Goal: Information Seeking & Learning: Learn about a topic

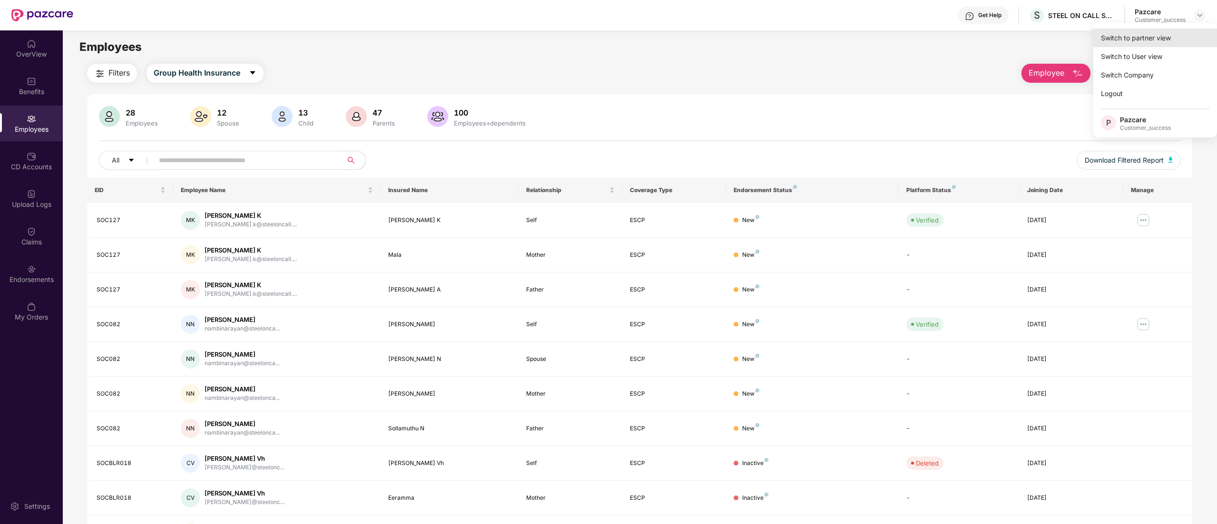
click at [1163, 36] on div "Switch to partner view" at bounding box center [1155, 38] width 124 height 19
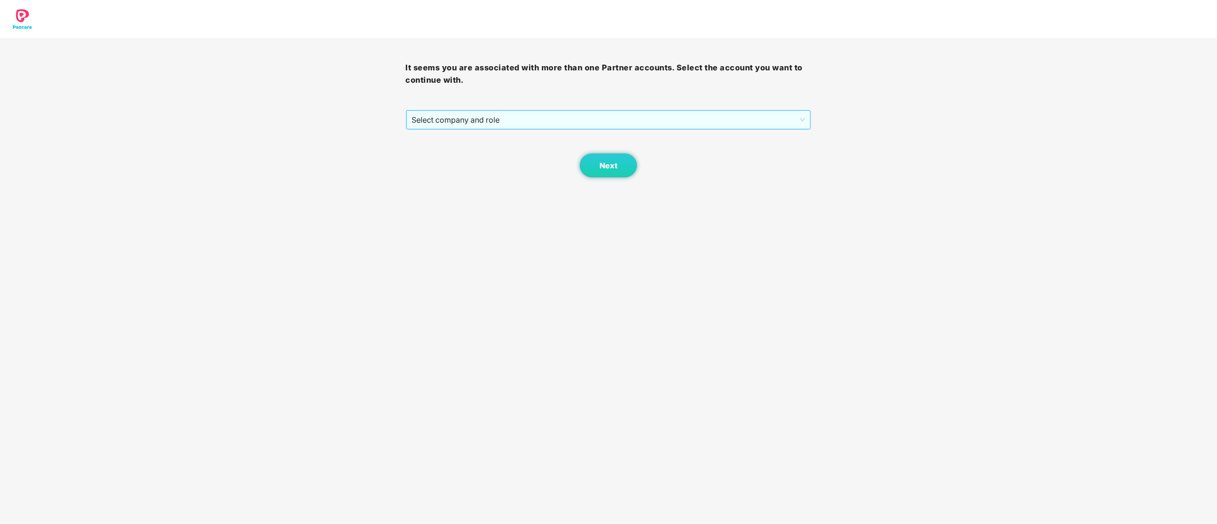
click at [490, 121] on span "Select company and role" at bounding box center [608, 120] width 393 height 18
click at [460, 154] on div "Pazcare - CUSTOMER_SUCCESS" at bounding box center [609, 154] width 394 height 10
click at [601, 165] on span "Next" at bounding box center [608, 165] width 18 height 9
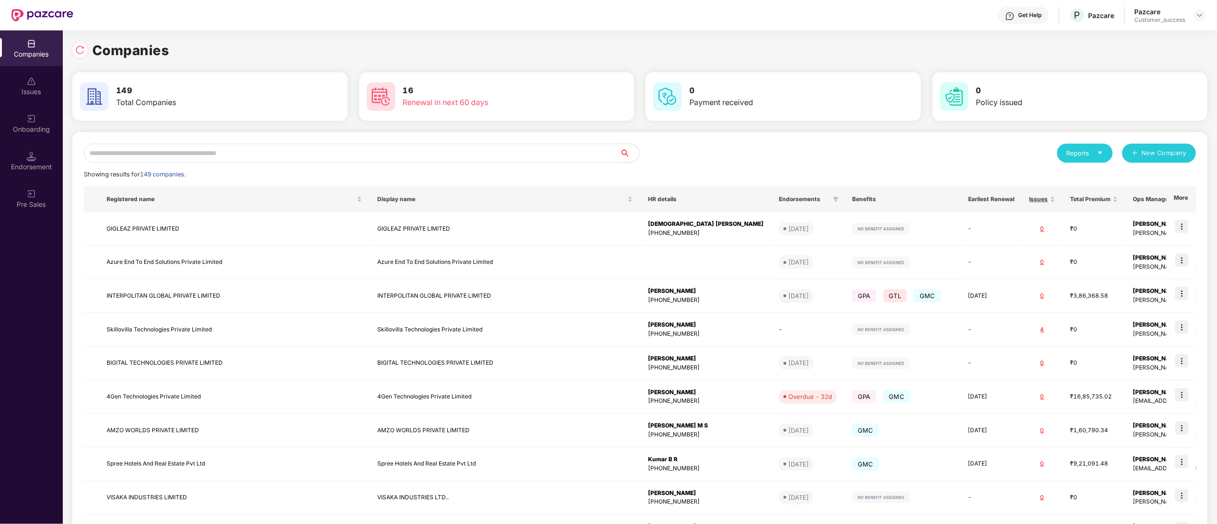
click at [240, 140] on div "Reports New Company Showing results for 149 companies. Registered name Display …" at bounding box center [639, 363] width 1135 height 462
click at [239, 144] on input "text" at bounding box center [352, 153] width 536 height 19
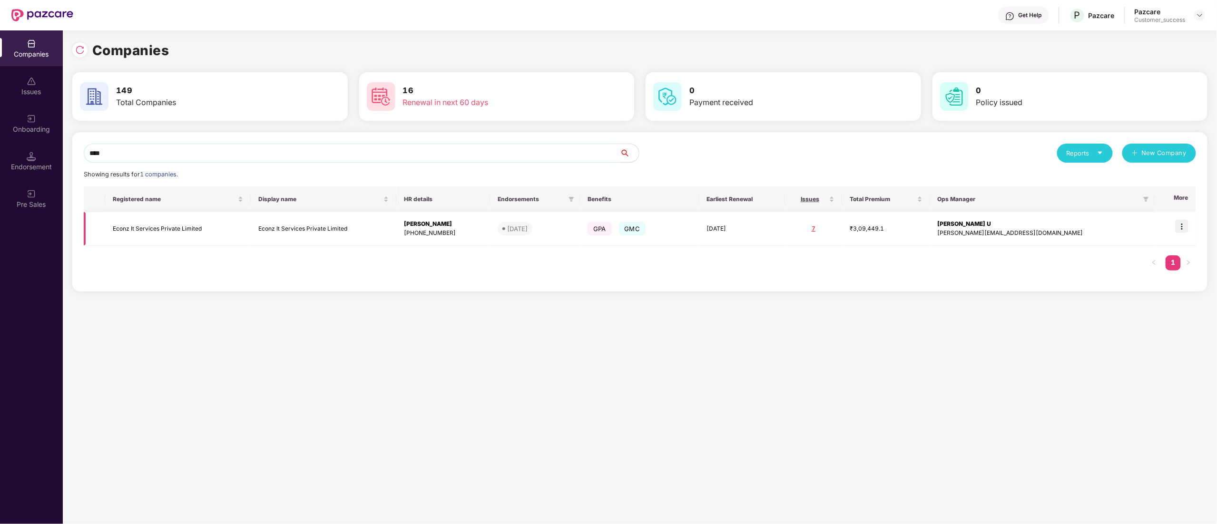
type input "****"
click at [1182, 228] on img at bounding box center [1181, 226] width 13 height 13
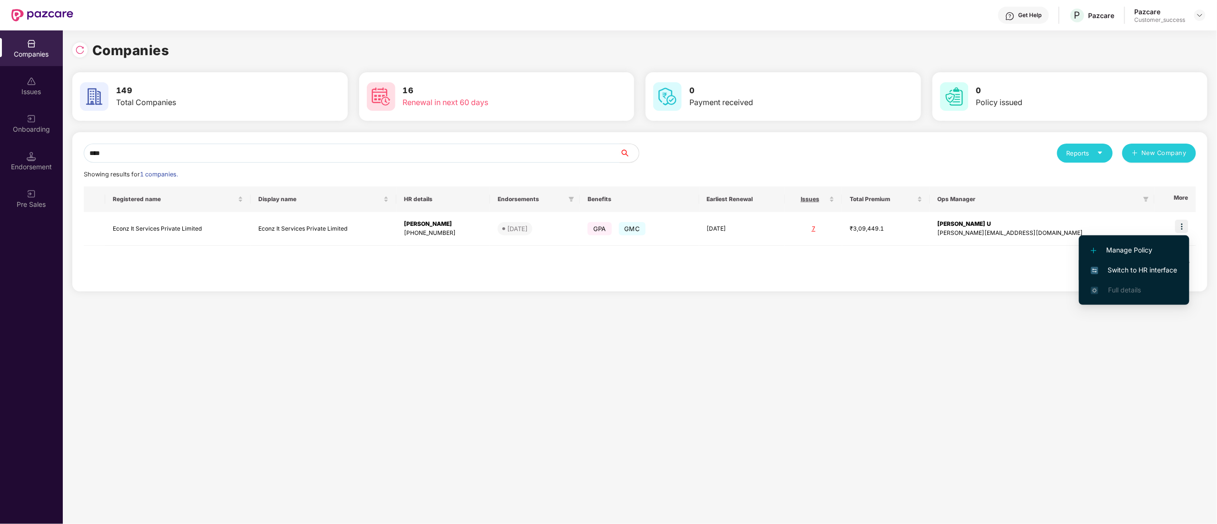
click at [1138, 269] on span "Switch to HR interface" at bounding box center [1134, 270] width 87 height 10
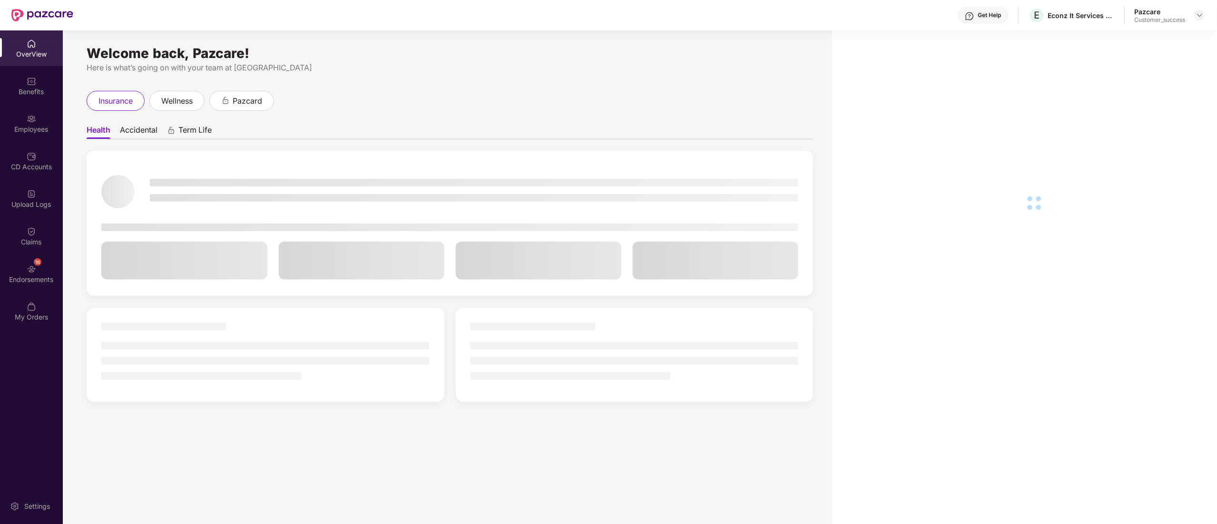
click at [21, 85] on div "Benefits" at bounding box center [31, 86] width 63 height 36
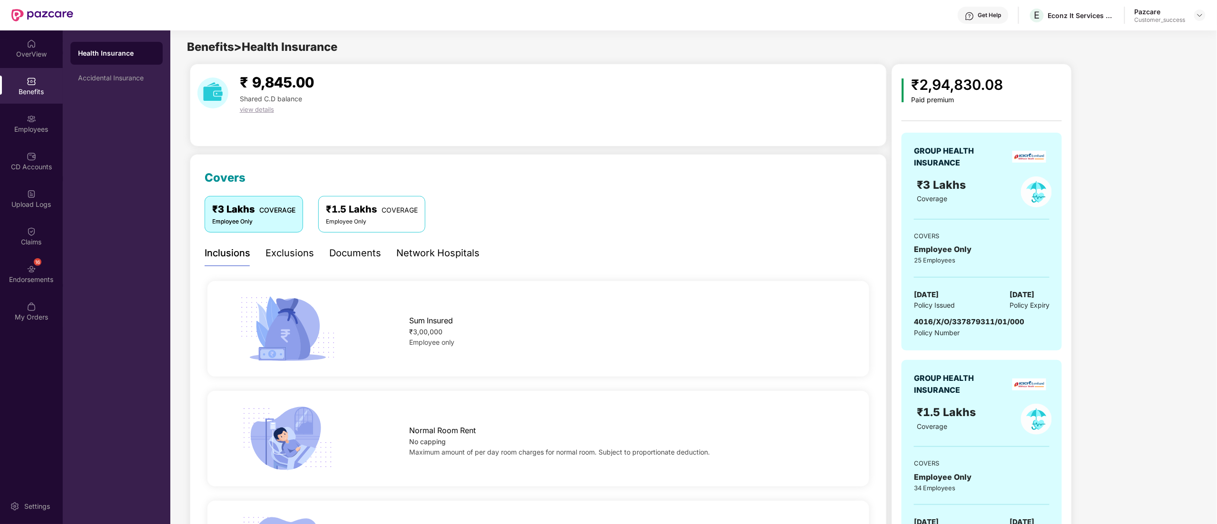
click at [954, 316] on div "GROUP HEALTH INSURANCE ₹3 Lakhs Coverage COVERS Employee Only 25 Employees [DAT…" at bounding box center [981, 242] width 160 height 218
copy span "4016/X/O/337879311/01/000"
click at [47, 132] on div "Employees" at bounding box center [31, 130] width 63 height 10
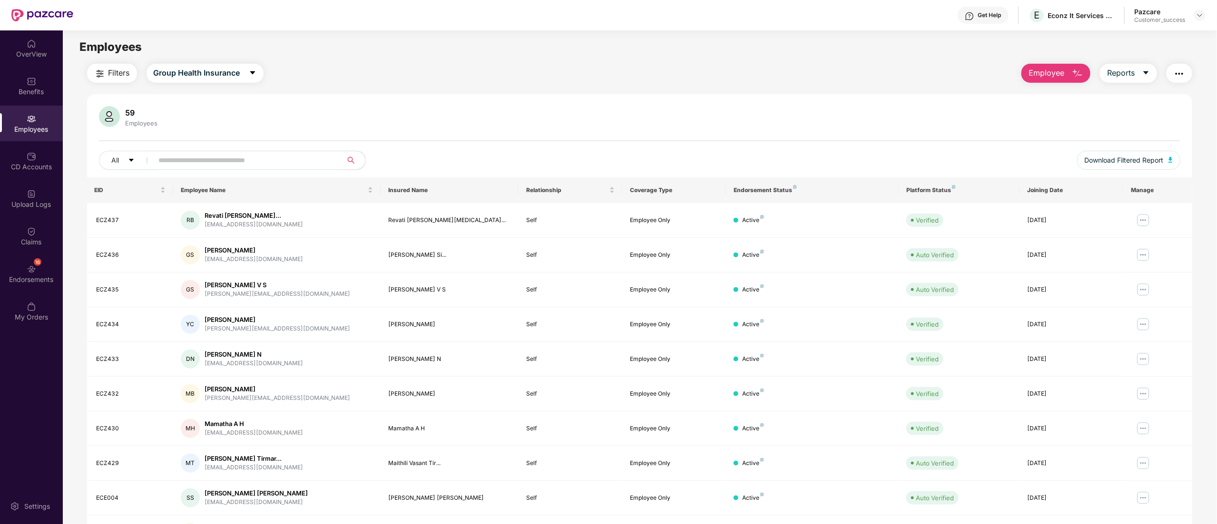
click at [199, 158] on input "text" at bounding box center [244, 160] width 171 height 14
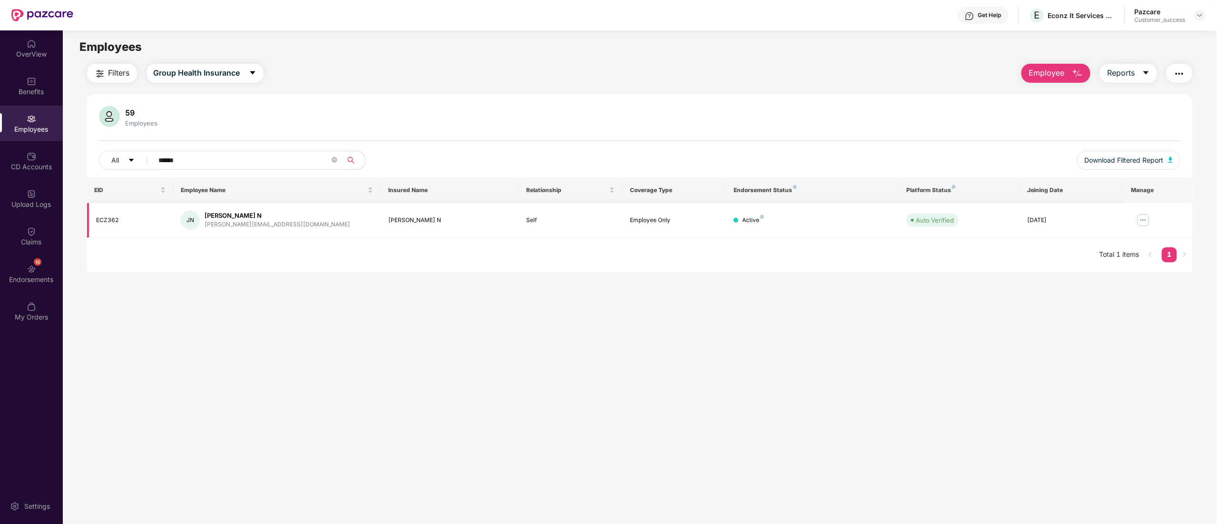
type input "******"
click at [1139, 223] on img at bounding box center [1142, 220] width 15 height 15
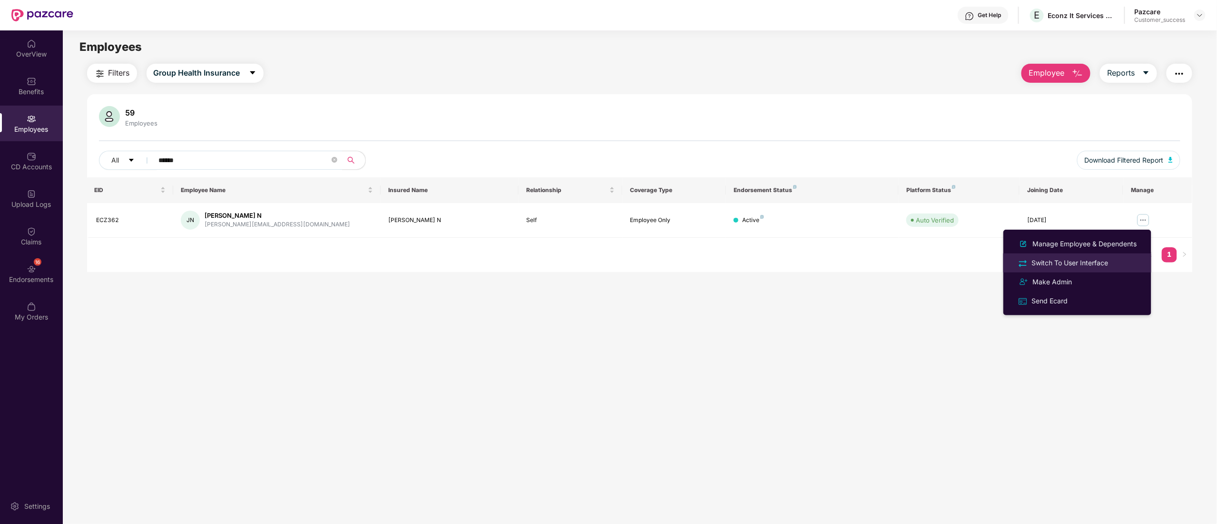
click at [1102, 260] on div "Switch To User Interface" at bounding box center [1070, 263] width 80 height 10
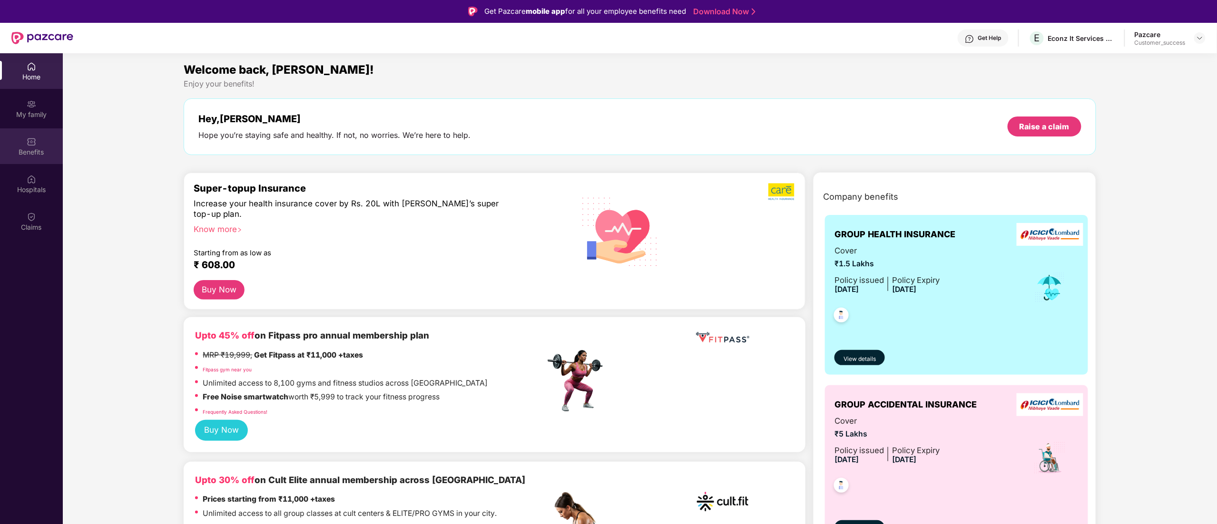
click at [29, 156] on div "Benefits" at bounding box center [31, 152] width 63 height 10
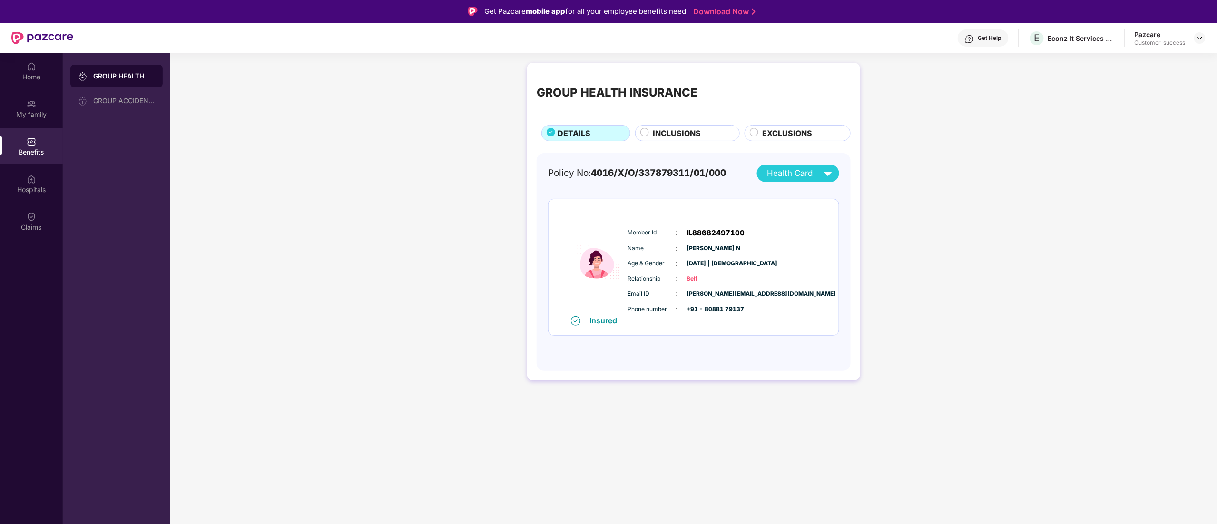
click at [714, 230] on span "IL88682497100" at bounding box center [716, 232] width 58 height 11
copy span "IL88682497100"
drag, startPoint x: 703, startPoint y: 307, endPoint x: 756, endPoint y: 308, distance: 52.8
click at [756, 308] on div "Phone number : +91 - 80881 79137" at bounding box center [722, 309] width 189 height 10
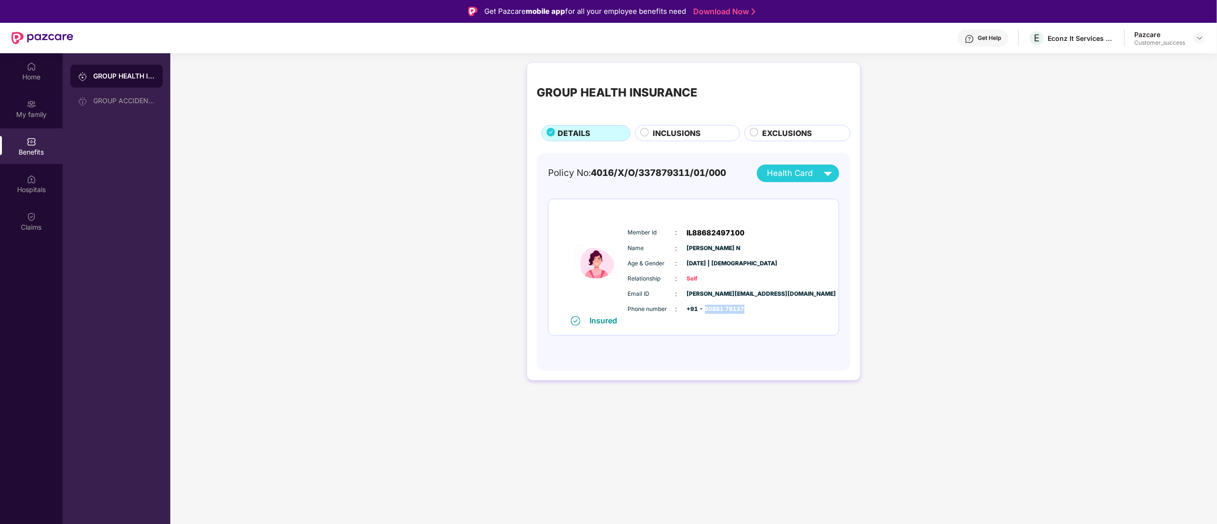
copy span "80881 79137"
drag, startPoint x: 744, startPoint y: 295, endPoint x: 684, endPoint y: 294, distance: 59.9
click at [684, 294] on div "Email ID : [PERSON_NAME][EMAIL_ADDRESS][DOMAIN_NAME]" at bounding box center [722, 294] width 189 height 10
copy span "[PERSON_NAME][EMAIL_ADDRESS][DOMAIN_NAME]"
drag, startPoint x: 746, startPoint y: 309, endPoint x: 712, endPoint y: 312, distance: 33.9
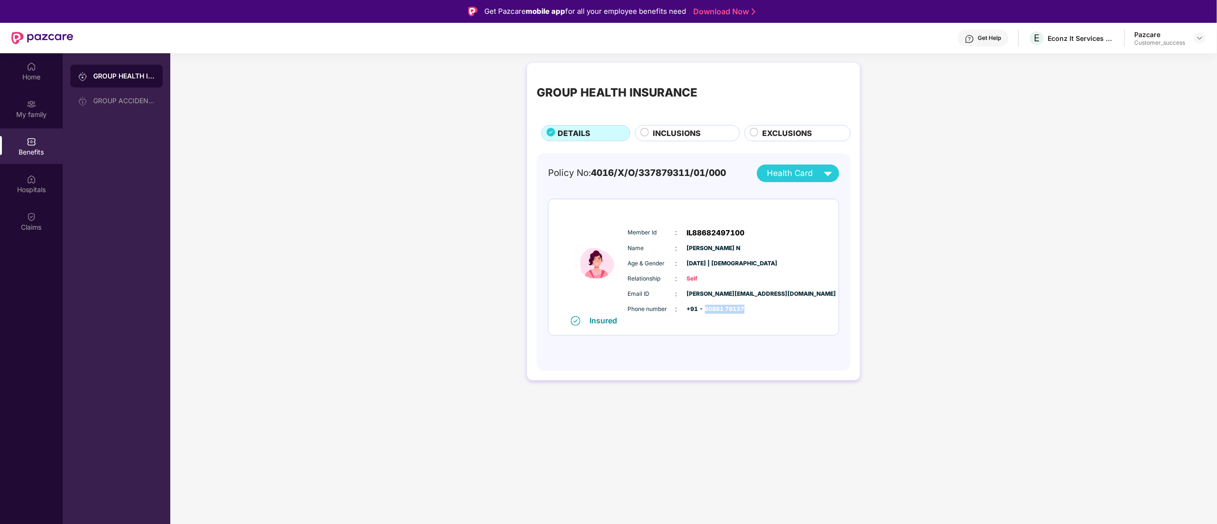
click at [704, 307] on div "Phone number : +91 - 80881 79137" at bounding box center [722, 309] width 189 height 10
click at [711, 230] on span "IL88682497100" at bounding box center [716, 232] width 58 height 11
copy span "IL88682497100"
click at [1199, 37] on img at bounding box center [1200, 38] width 8 height 8
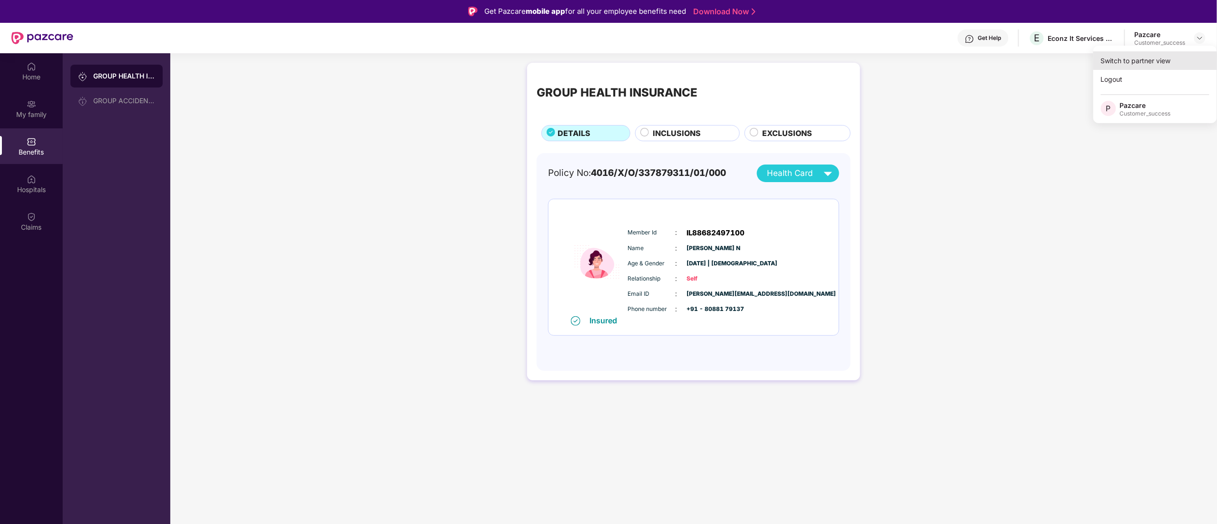
click at [1138, 64] on div "Switch to partner view" at bounding box center [1155, 60] width 124 height 19
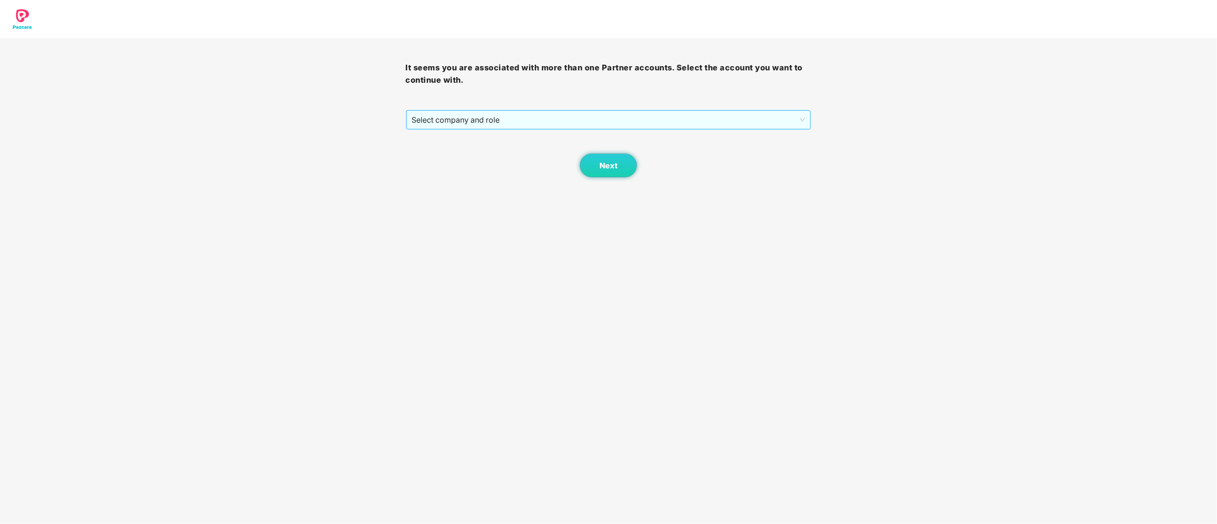
drag, startPoint x: 434, startPoint y: 110, endPoint x: 437, endPoint y: 116, distance: 6.4
click at [435, 110] on div "Select company and role" at bounding box center [608, 119] width 405 height 19
click at [438, 152] on div "Pazcare - CUSTOMER_SUCCESS" at bounding box center [609, 154] width 394 height 10
click at [585, 165] on button "Next" at bounding box center [608, 166] width 57 height 24
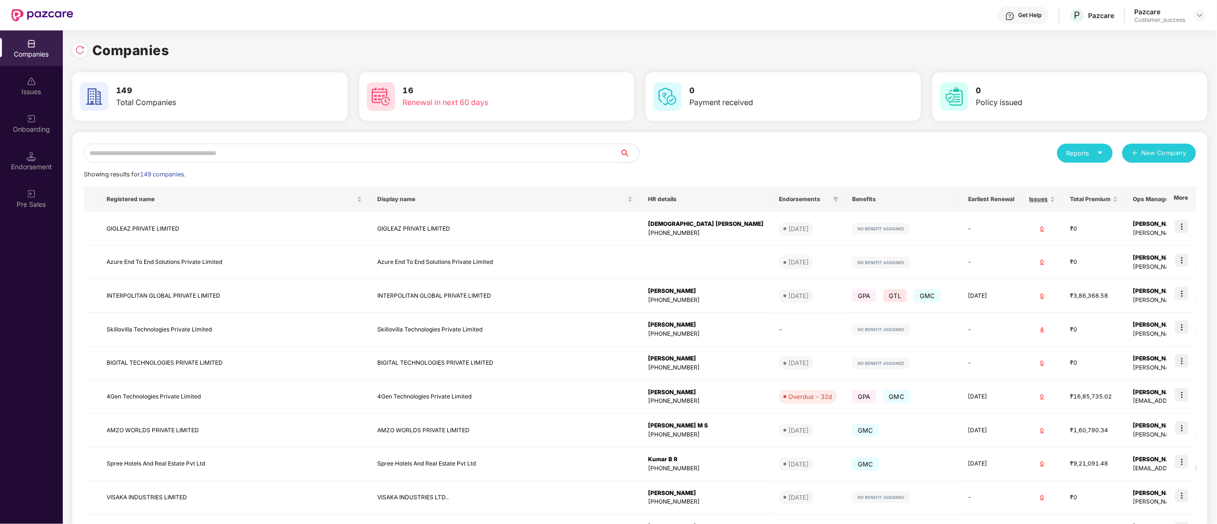
click at [280, 146] on input "text" at bounding box center [352, 153] width 536 height 19
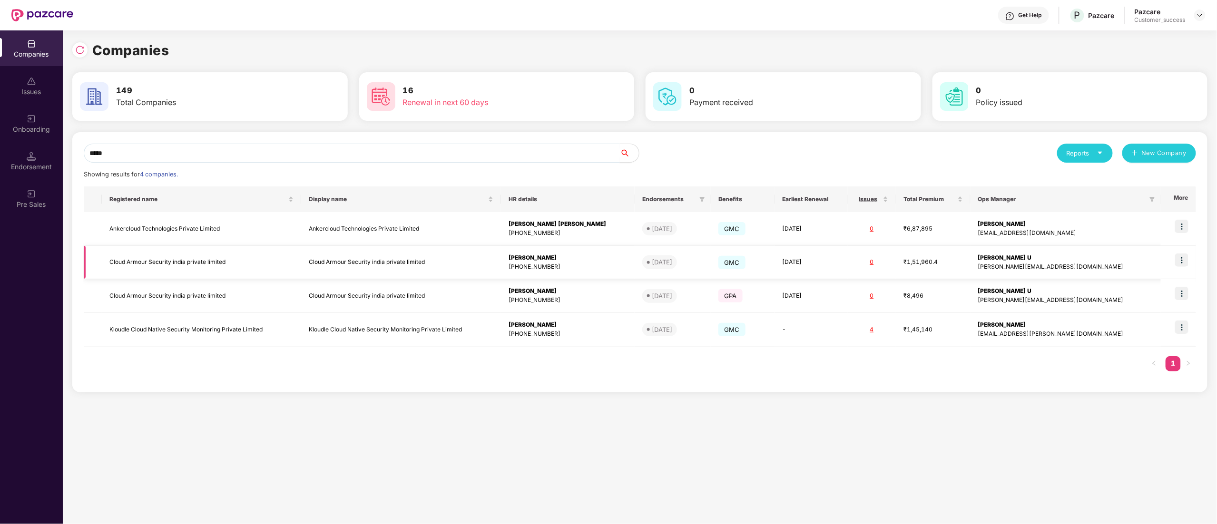
type input "*****"
click at [1180, 262] on img at bounding box center [1181, 260] width 13 height 13
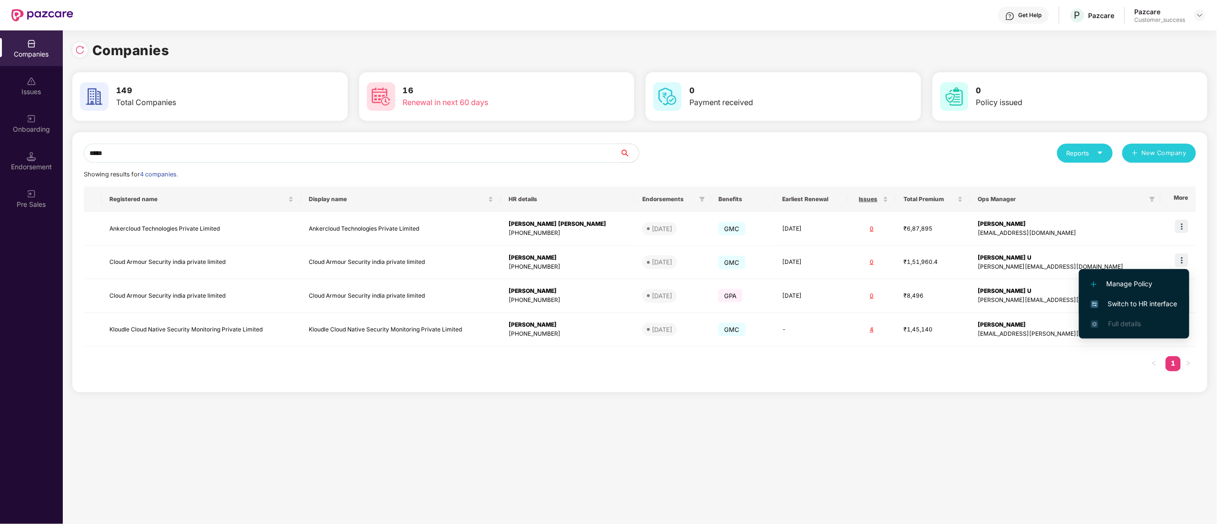
click at [1132, 299] on span "Switch to HR interface" at bounding box center [1134, 304] width 87 height 10
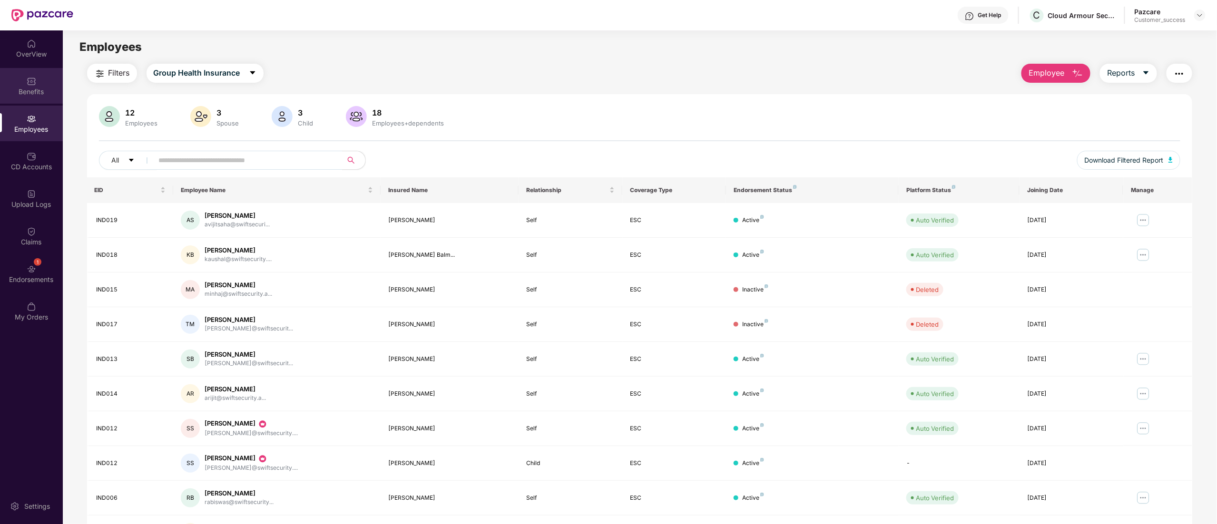
click at [28, 100] on div "Benefits" at bounding box center [31, 86] width 63 height 36
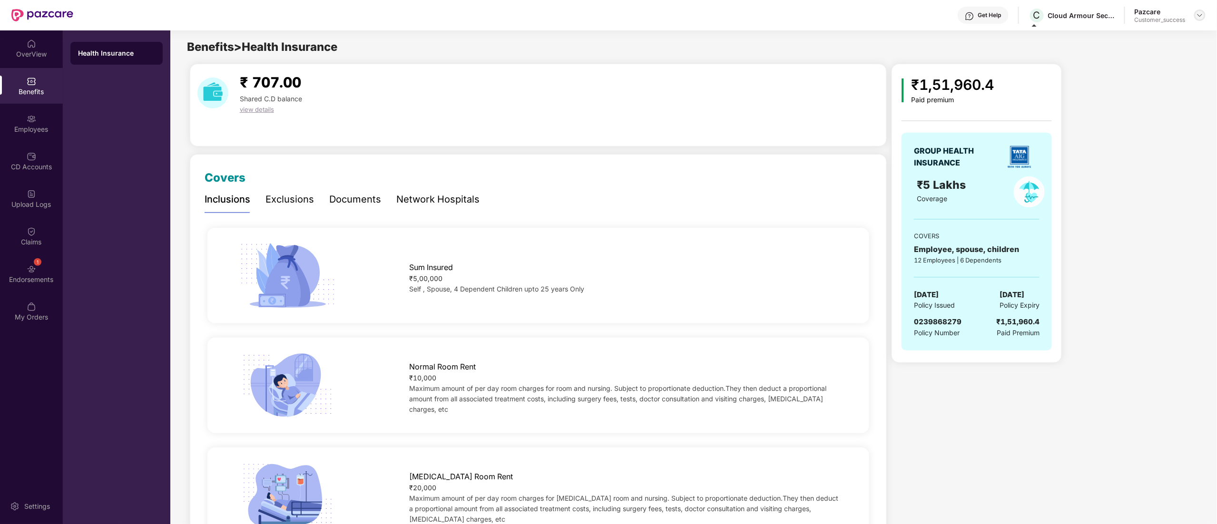
click at [1198, 15] on img at bounding box center [1200, 15] width 8 height 8
click at [1184, 37] on div "Switch to partner view" at bounding box center [1155, 38] width 124 height 19
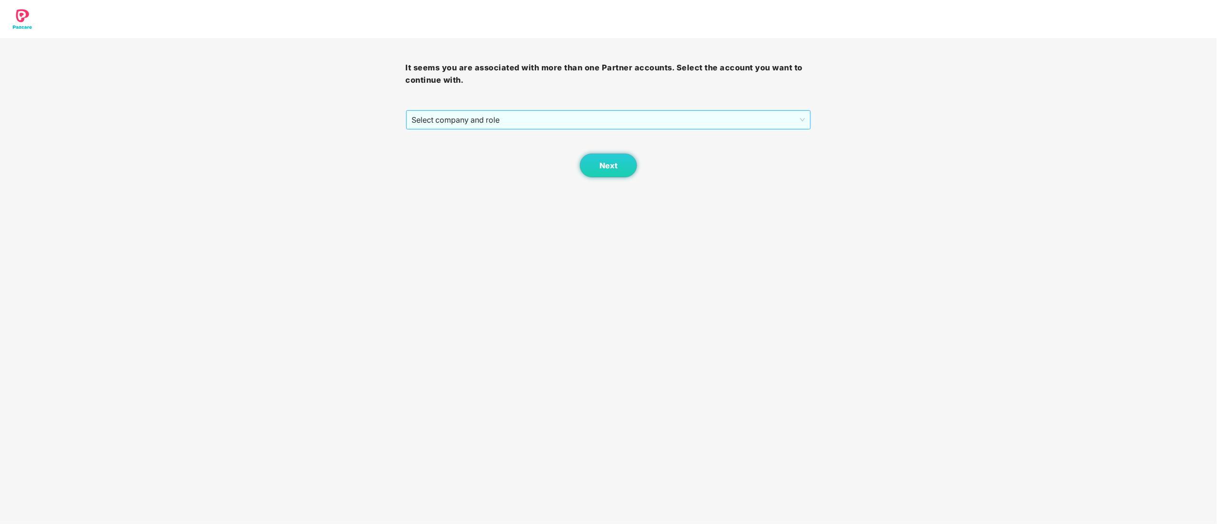
click at [471, 114] on span "Select company and role" at bounding box center [608, 120] width 393 height 18
click at [474, 151] on div "Pazcare - CUSTOMER_SUCCESS" at bounding box center [609, 154] width 394 height 10
click at [609, 168] on span "Next" at bounding box center [608, 165] width 18 height 9
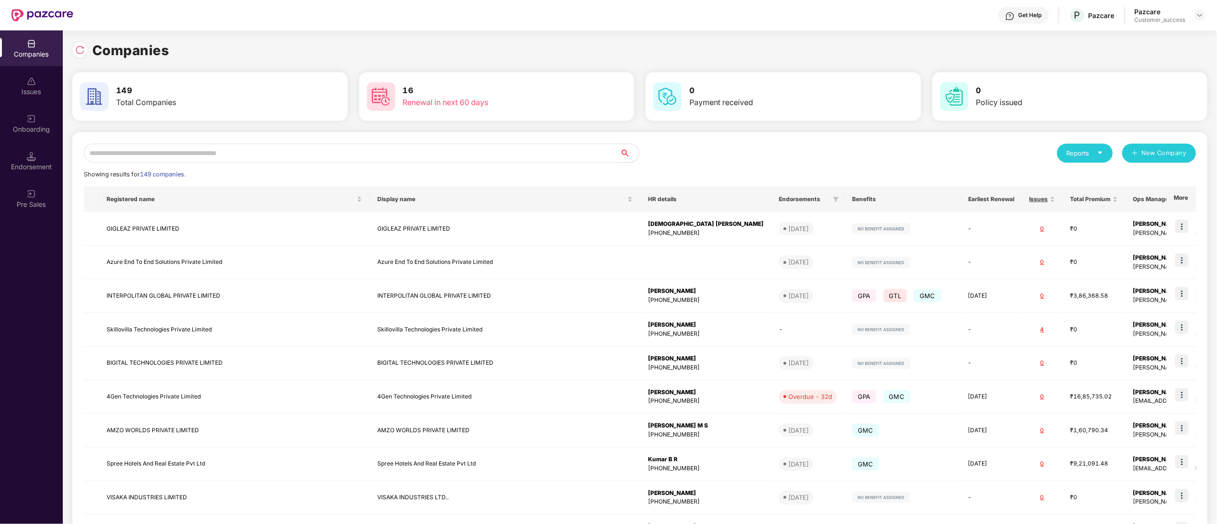
click at [153, 152] on input "text" at bounding box center [352, 153] width 536 height 19
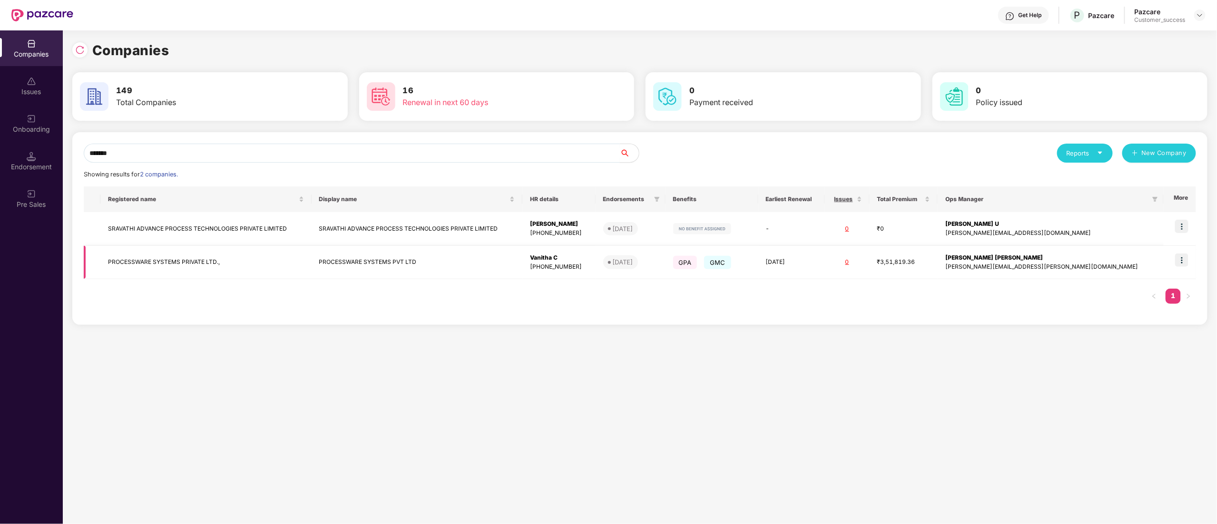
type input "*******"
click at [1184, 260] on img at bounding box center [1181, 260] width 13 height 13
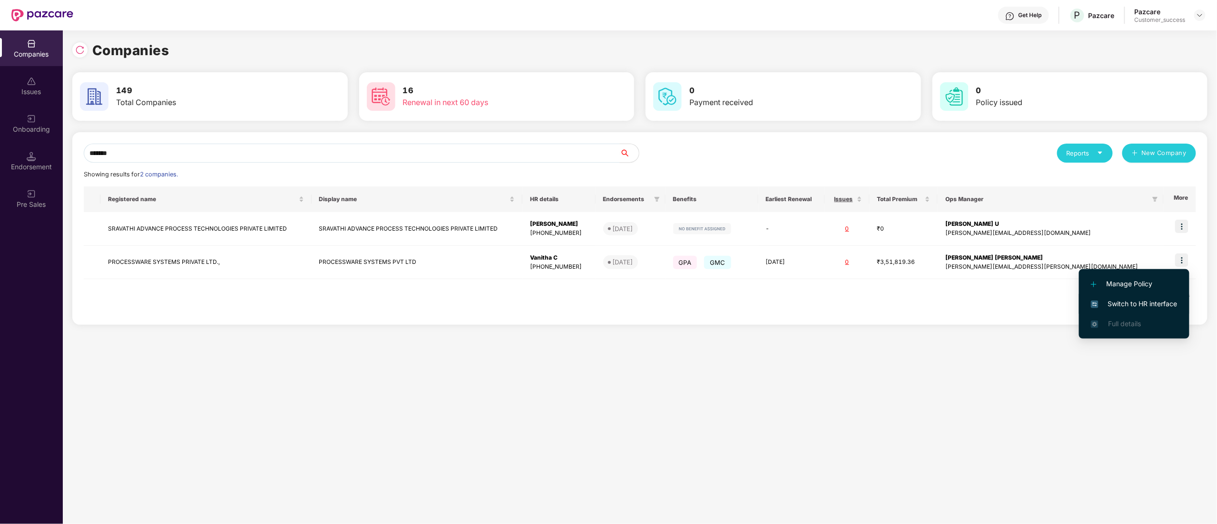
click at [1147, 306] on span "Switch to HR interface" at bounding box center [1134, 304] width 87 height 10
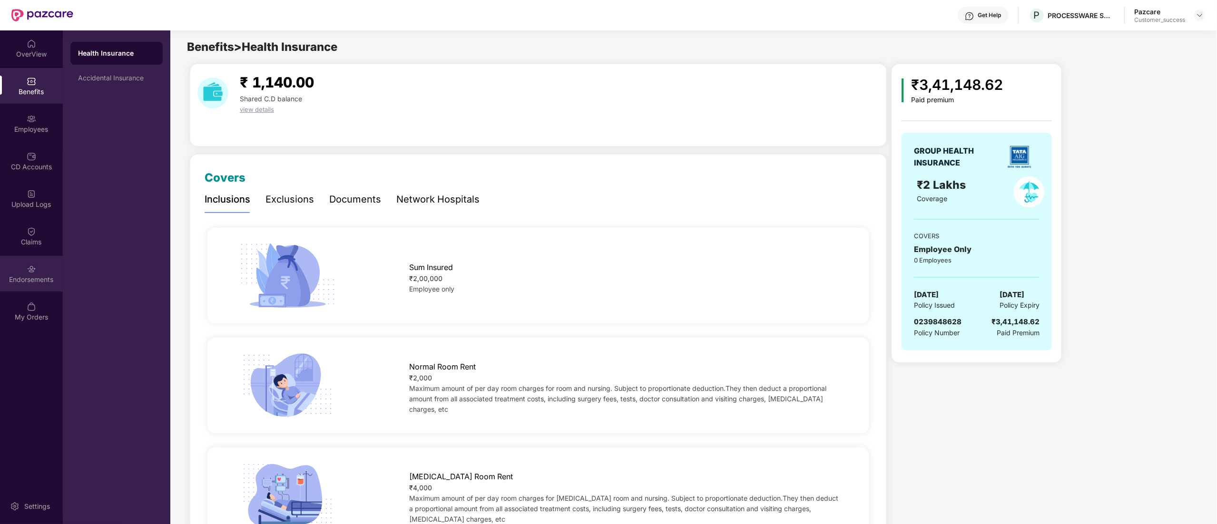
click at [32, 279] on div "Endorsements" at bounding box center [31, 280] width 63 height 10
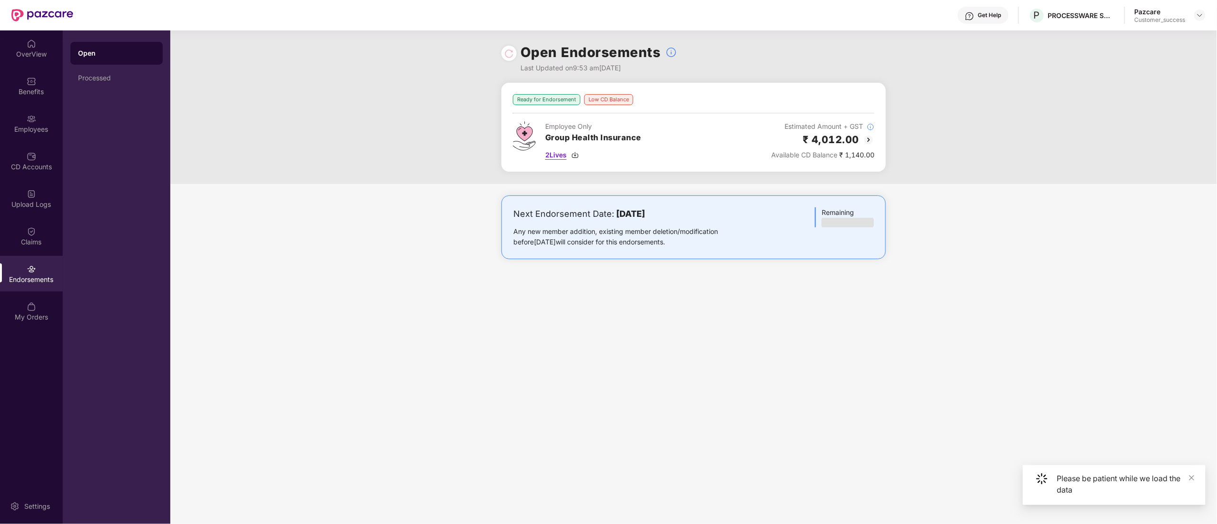
click at [556, 157] on span "2 Lives" at bounding box center [555, 155] width 21 height 10
click at [35, 87] on div "Benefits" at bounding box center [31, 92] width 63 height 10
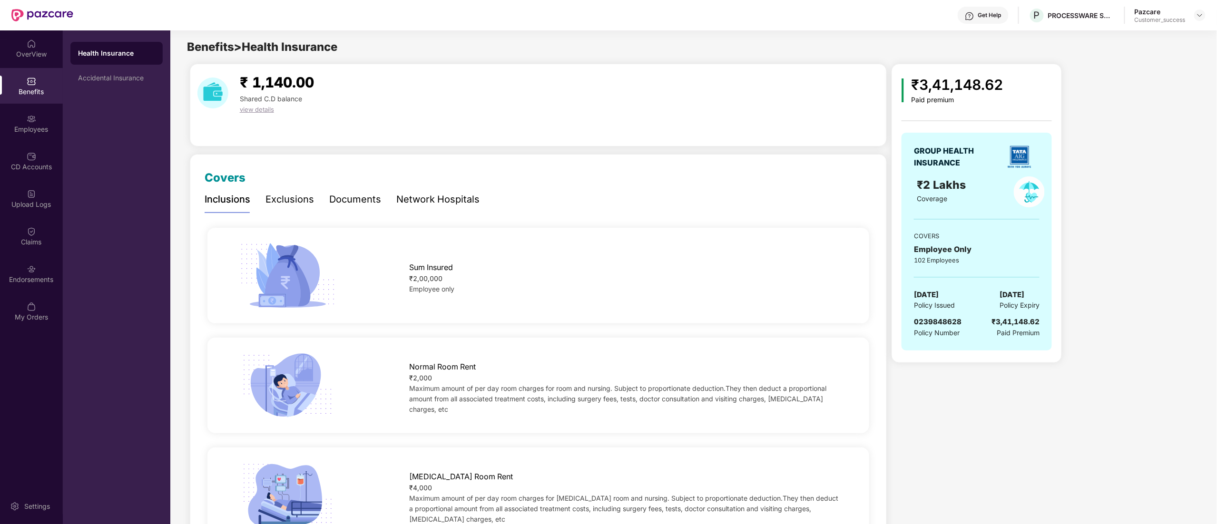
click at [927, 321] on span "0239848628" at bounding box center [938, 321] width 48 height 9
copy span "0239848628"
drag, startPoint x: 1199, startPoint y: 13, endPoint x: 1195, endPoint y: 19, distance: 6.6
click at [1201, 14] on img at bounding box center [1200, 15] width 8 height 8
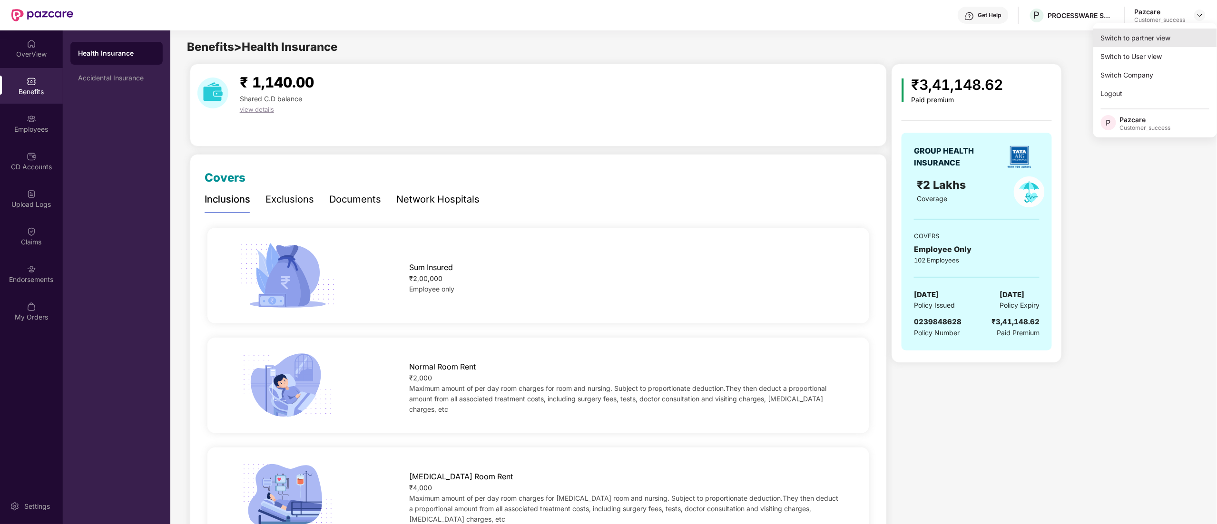
click at [1113, 37] on div "Switch to partner view" at bounding box center [1155, 38] width 124 height 19
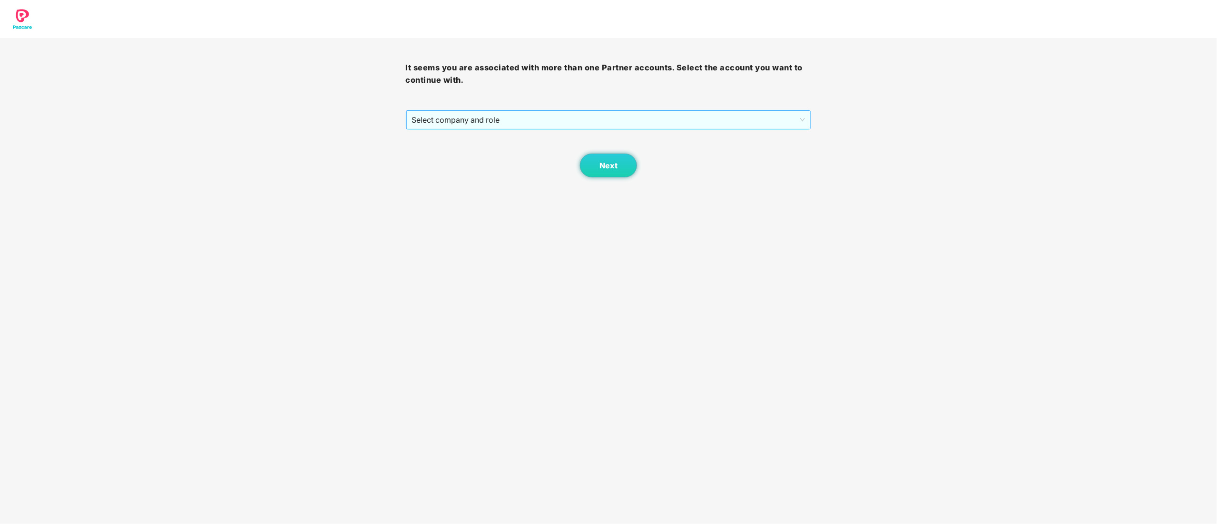
click at [434, 119] on span "Select company and role" at bounding box center [608, 120] width 393 height 18
click at [441, 152] on div "Pazcare - CUSTOMER_SUCCESS" at bounding box center [609, 154] width 394 height 10
click at [620, 167] on button "Next" at bounding box center [608, 166] width 57 height 24
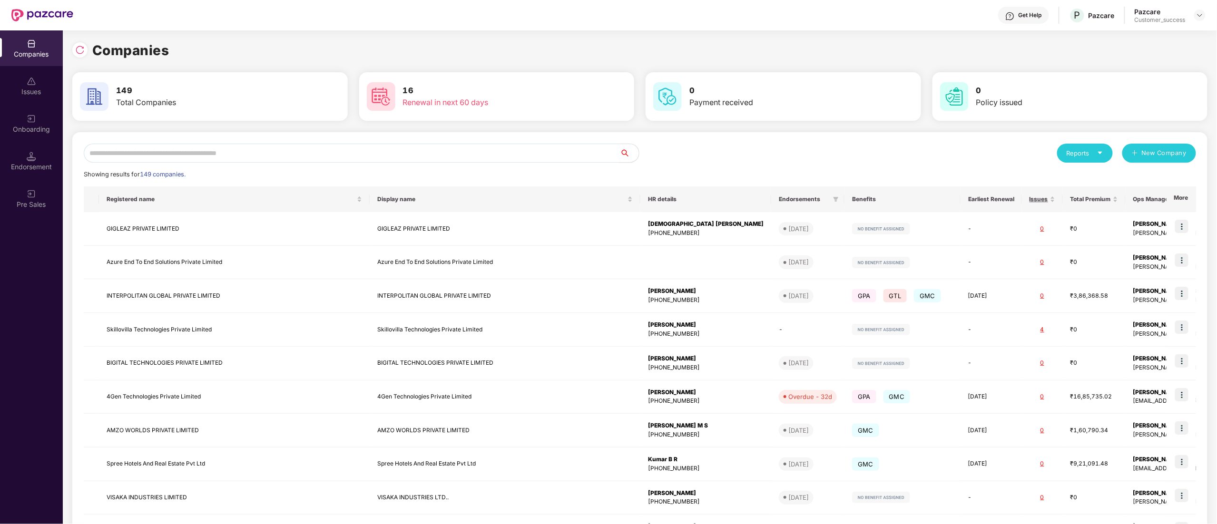
click at [158, 154] on input "text" at bounding box center [352, 153] width 536 height 19
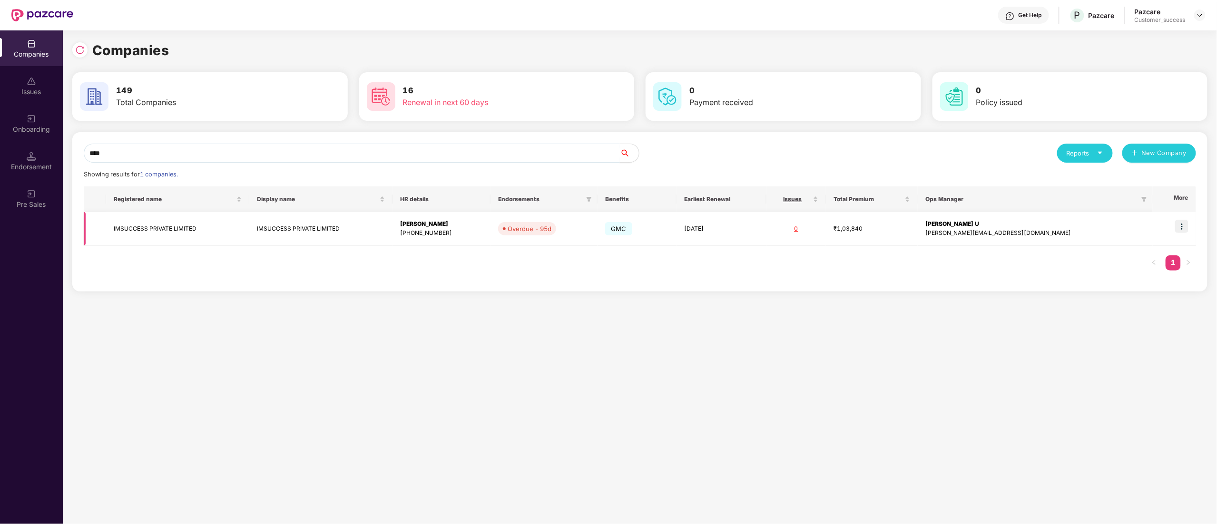
type input "****"
click at [1186, 230] on img at bounding box center [1181, 226] width 13 height 13
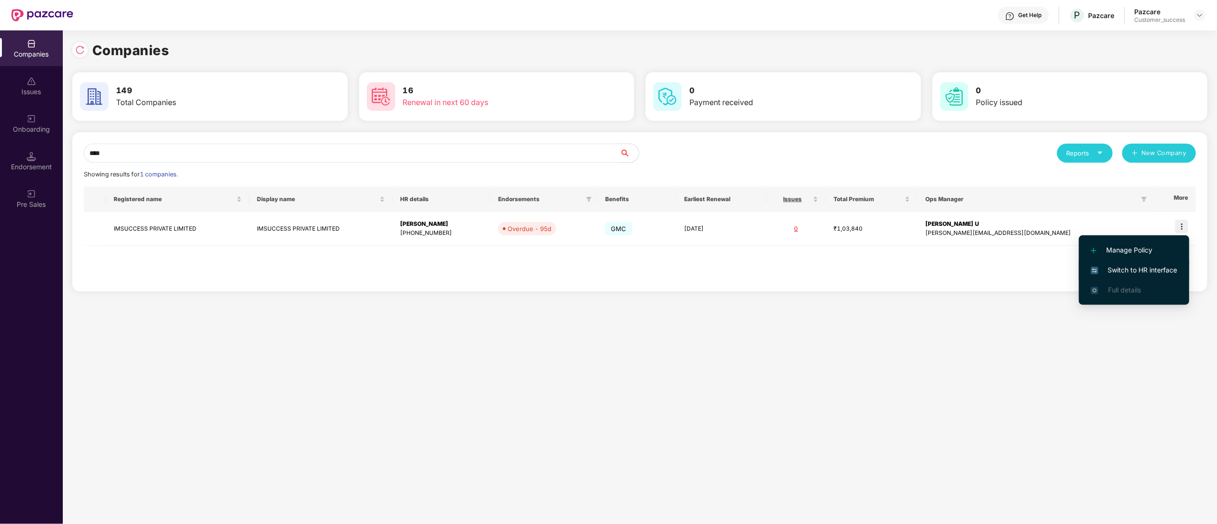
click at [1135, 266] on span "Switch to HR interface" at bounding box center [1134, 270] width 87 height 10
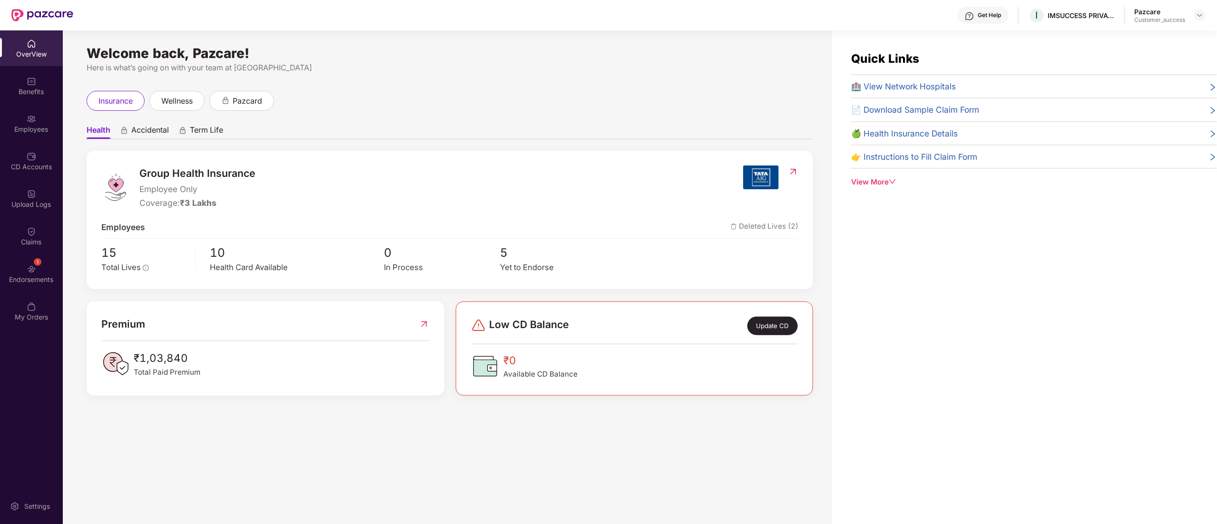
click at [29, 129] on div "Employees" at bounding box center [31, 130] width 63 height 10
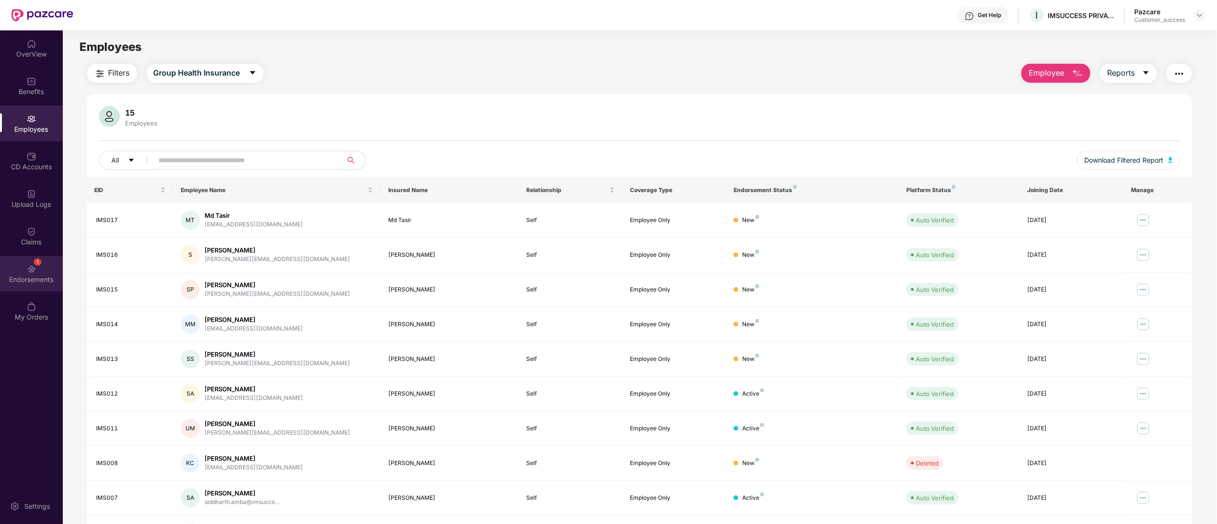
click at [40, 262] on div "1" at bounding box center [38, 262] width 8 height 8
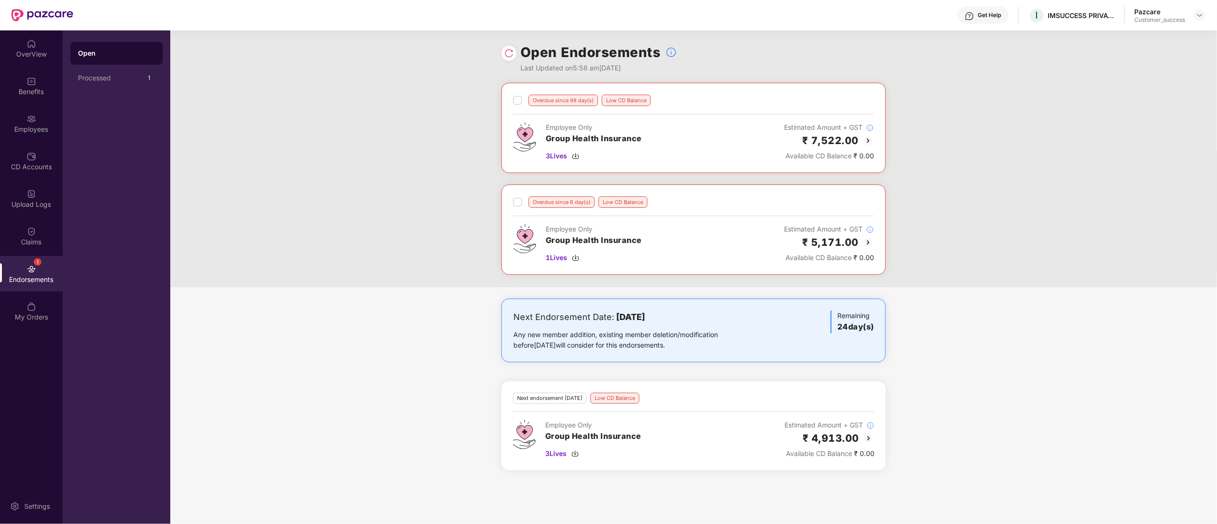
click at [510, 49] on img at bounding box center [509, 54] width 10 height 10
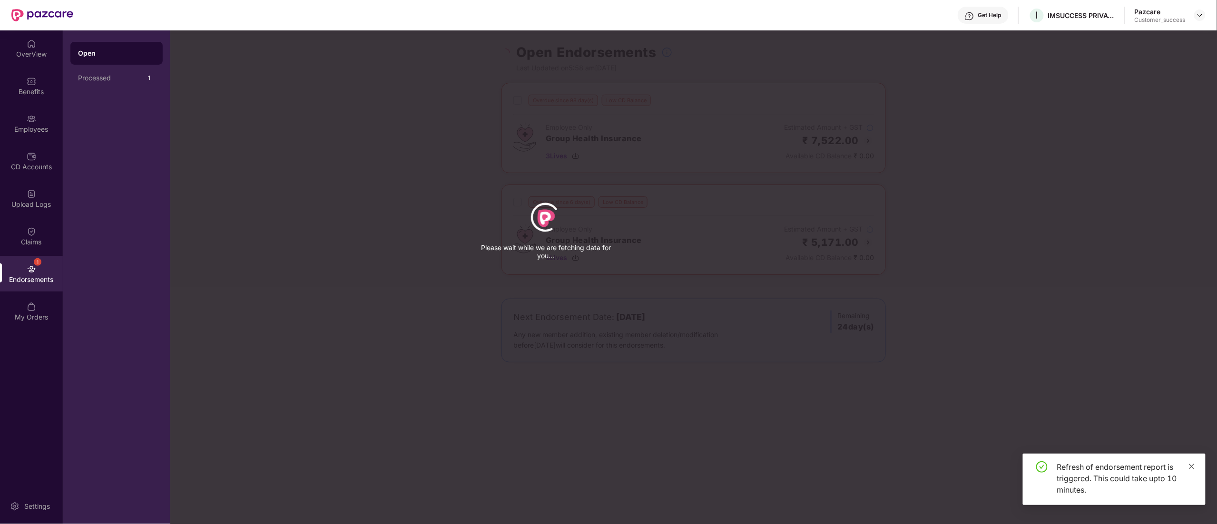
click at [1190, 466] on icon "close" at bounding box center [1191, 466] width 7 height 7
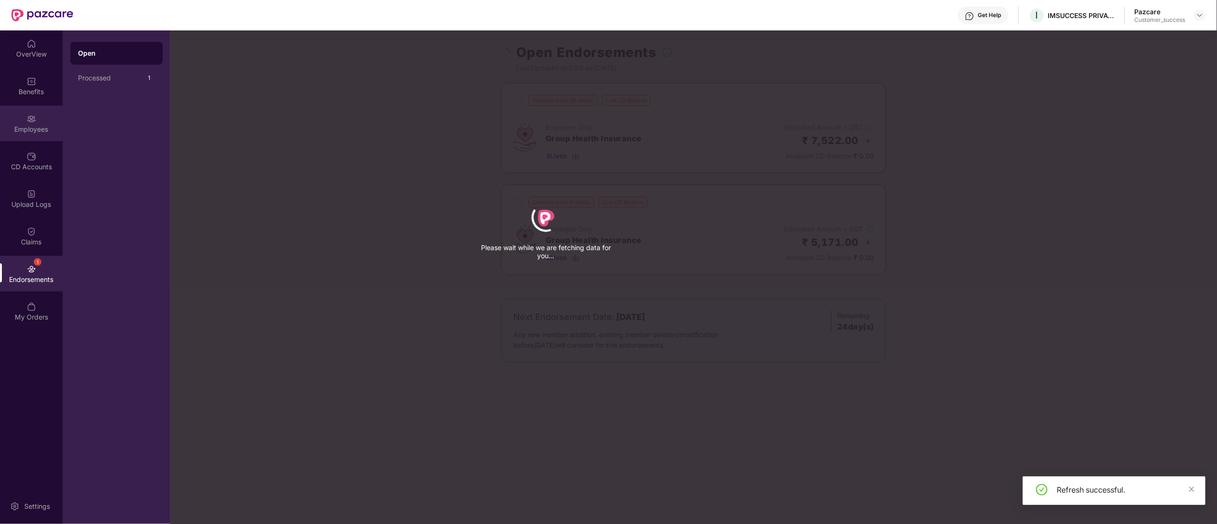
click at [21, 125] on div "Employees" at bounding box center [31, 130] width 63 height 10
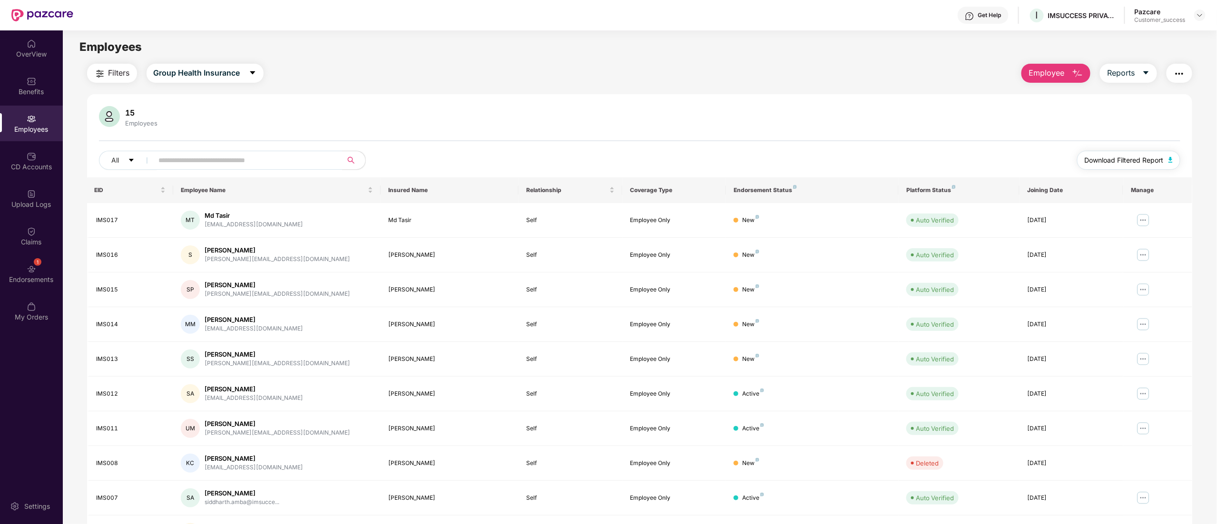
click at [1140, 155] on span "Download Filtered Report" at bounding box center [1124, 160] width 79 height 10
drag, startPoint x: 1203, startPoint y: 15, endPoint x: 1201, endPoint y: 30, distance: 16.0
click at [1204, 13] on div at bounding box center [1199, 15] width 11 height 11
click at [1123, 32] on div "Switch to partner view" at bounding box center [1155, 38] width 124 height 19
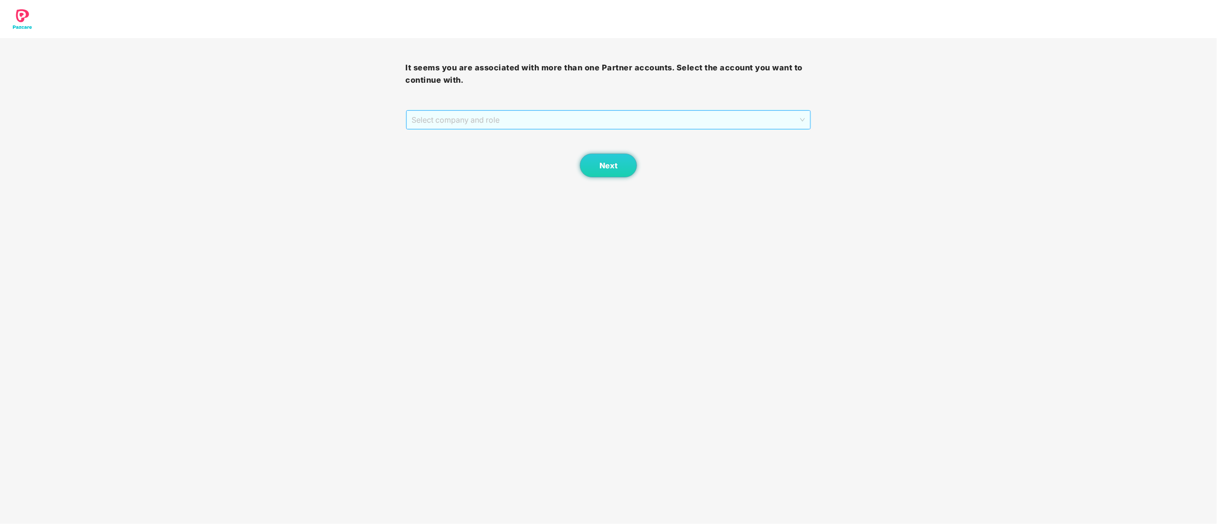
click at [449, 116] on span "Select company and role" at bounding box center [608, 120] width 393 height 18
click at [461, 159] on div "Pazcare - CUSTOMER_SUCCESS" at bounding box center [609, 154] width 394 height 10
click at [592, 166] on button "Next" at bounding box center [608, 166] width 57 height 24
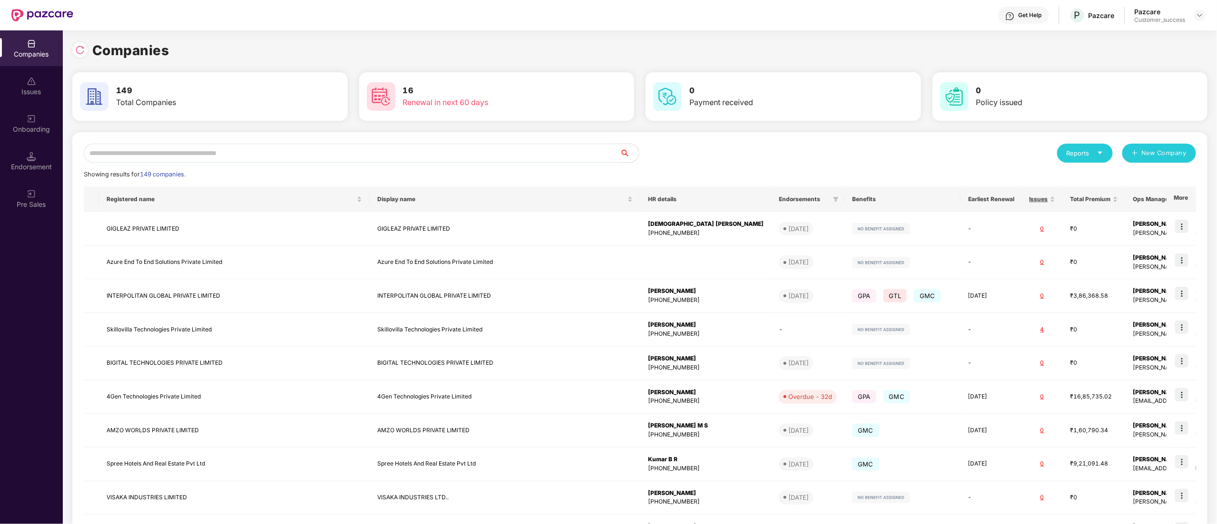
click at [174, 151] on input "text" at bounding box center [352, 153] width 536 height 19
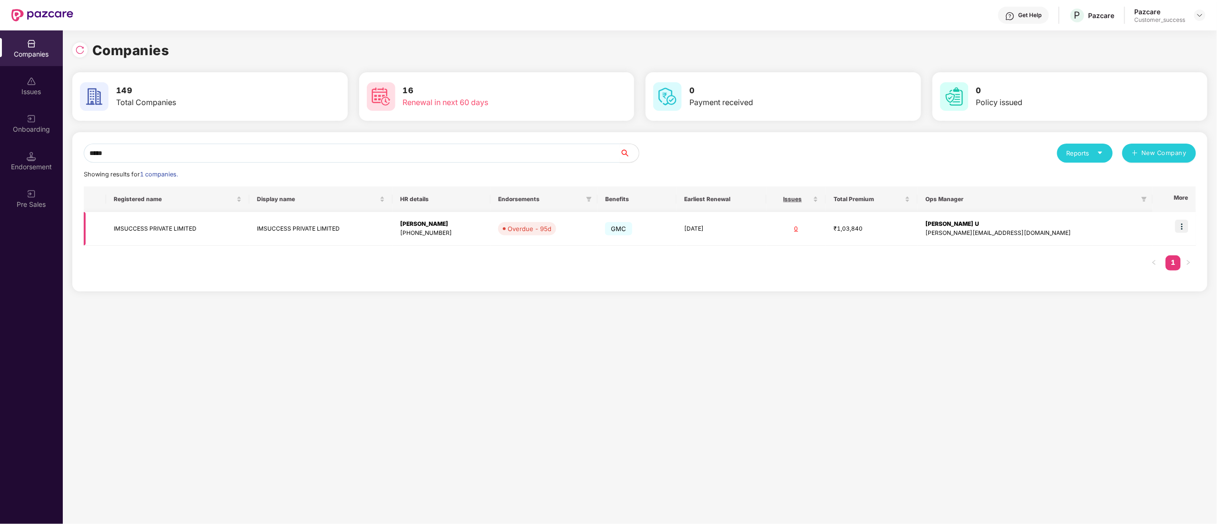
type input "*****"
click at [144, 232] on td "IMSUCCESS PRIVATE LIMITED" at bounding box center [177, 229] width 143 height 34
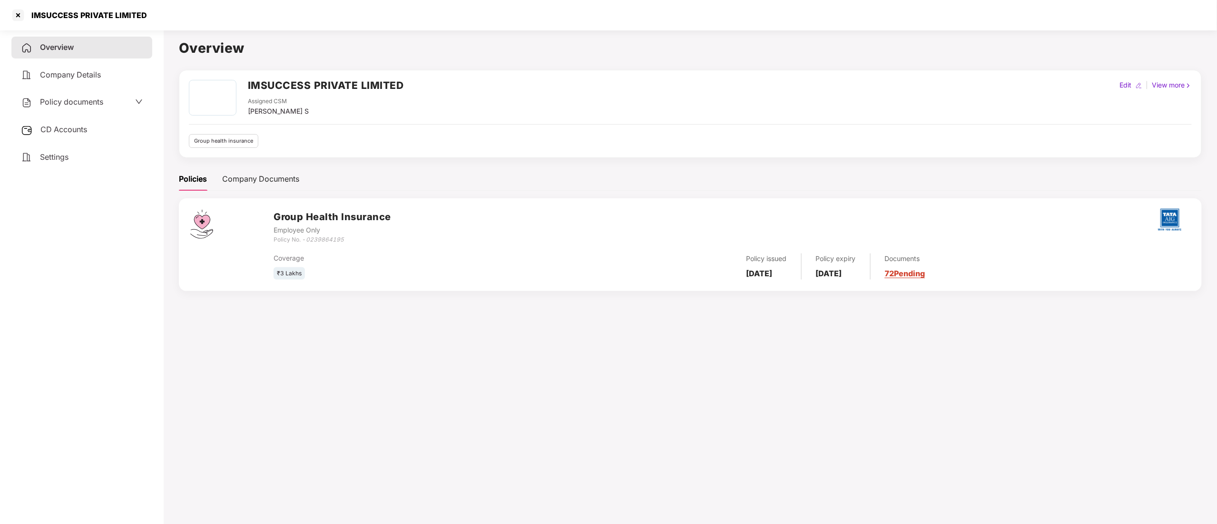
click at [79, 91] on div "Policy documents" at bounding box center [81, 102] width 141 height 22
click at [77, 102] on span "Policy documents" at bounding box center [71, 102] width 63 height 10
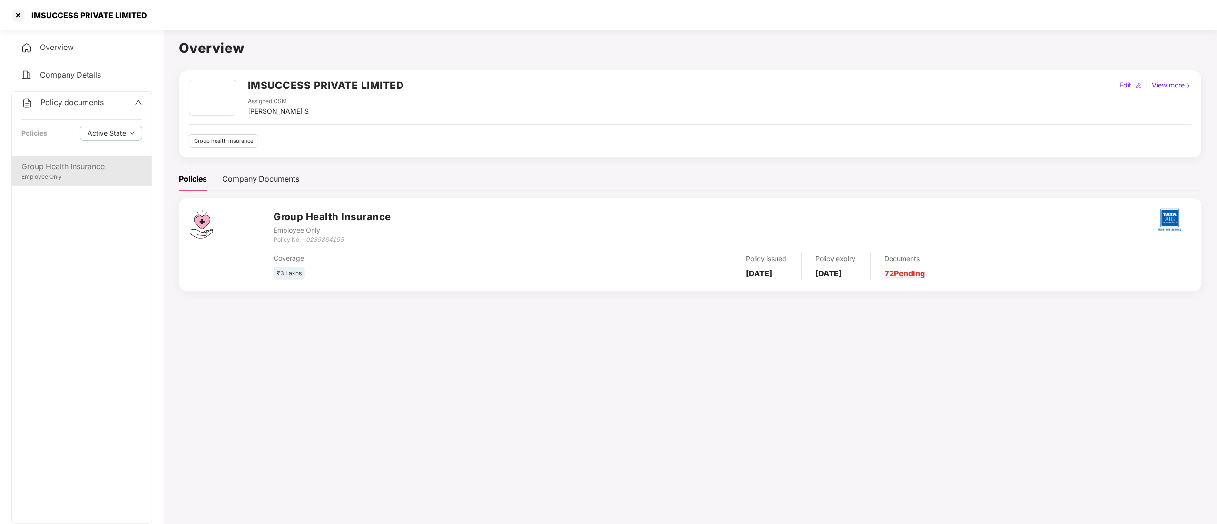
click at [63, 181] on div "Employee Only" at bounding box center [81, 177] width 121 height 9
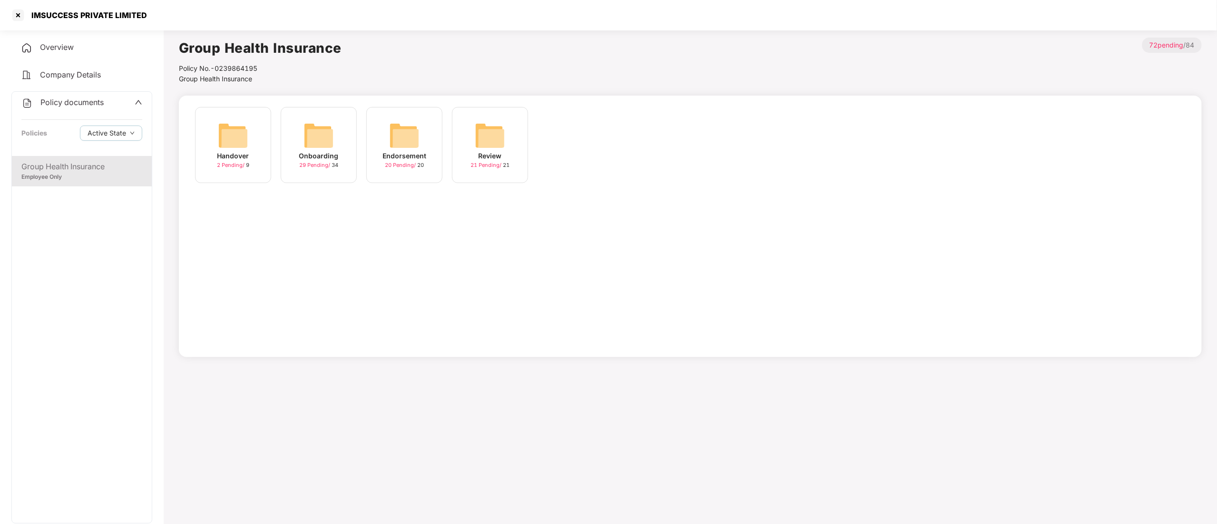
click at [304, 144] on img at bounding box center [318, 135] width 30 height 30
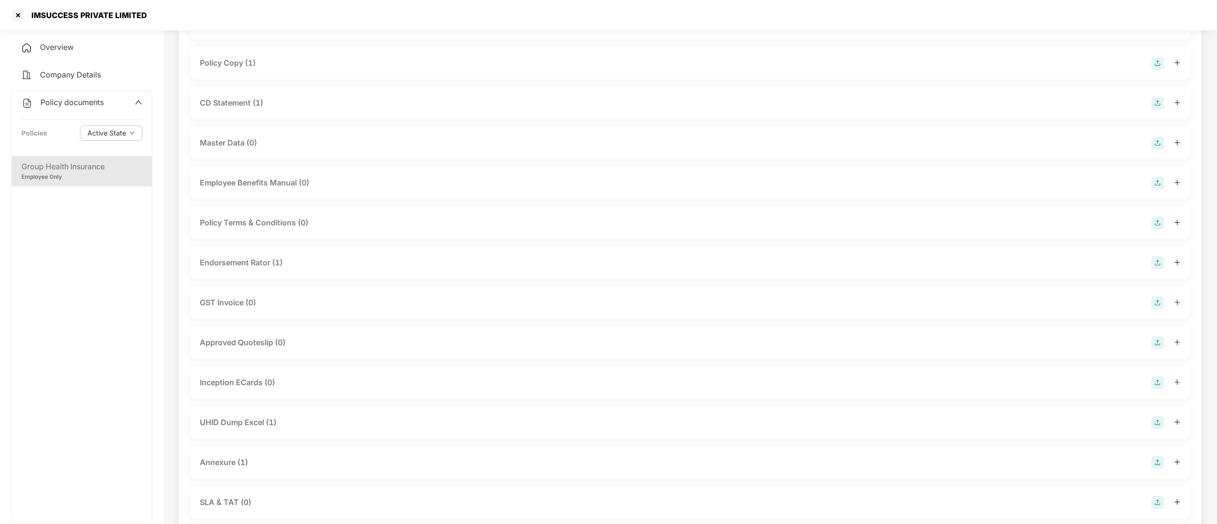
scroll to position [190, 0]
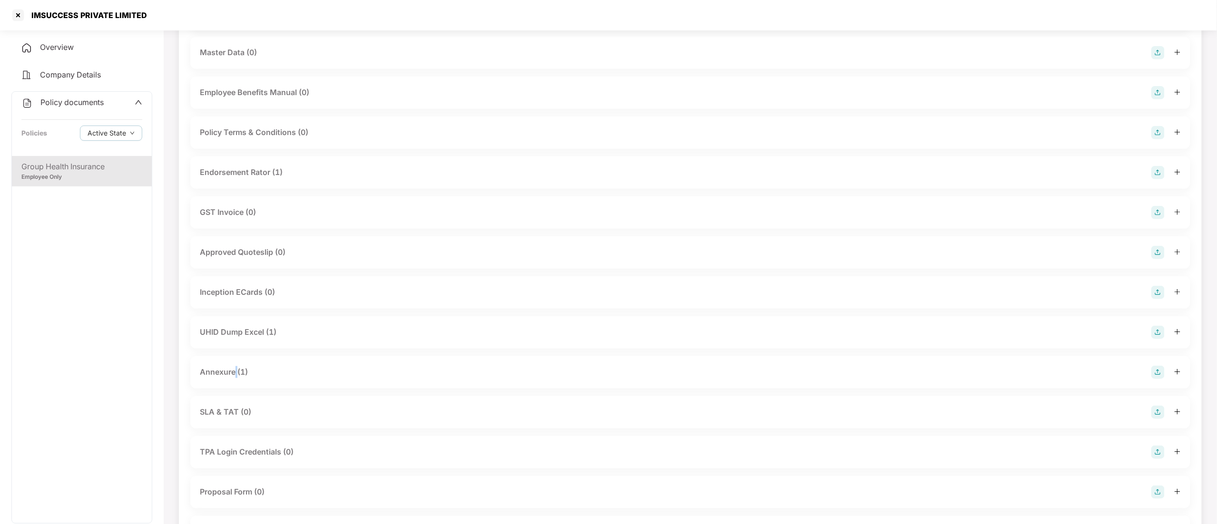
click at [236, 374] on div "Annexure (1)" at bounding box center [224, 372] width 48 height 12
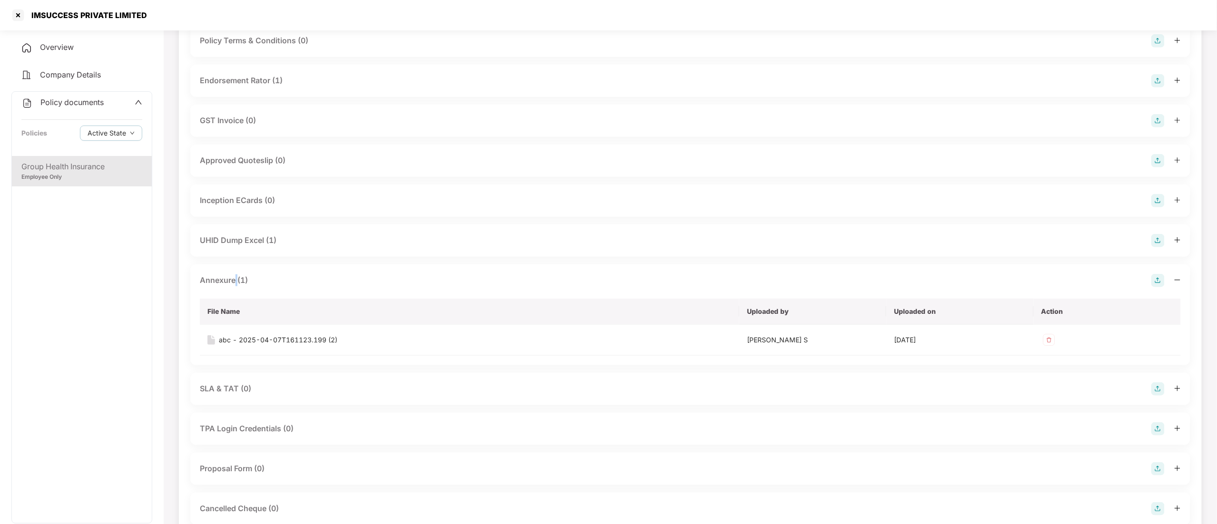
scroll to position [285, 0]
click at [291, 335] on div "abc - 2025-04-07T161123.199 (2)" at bounding box center [278, 337] width 118 height 10
click at [14, 16] on div at bounding box center [17, 15] width 15 height 15
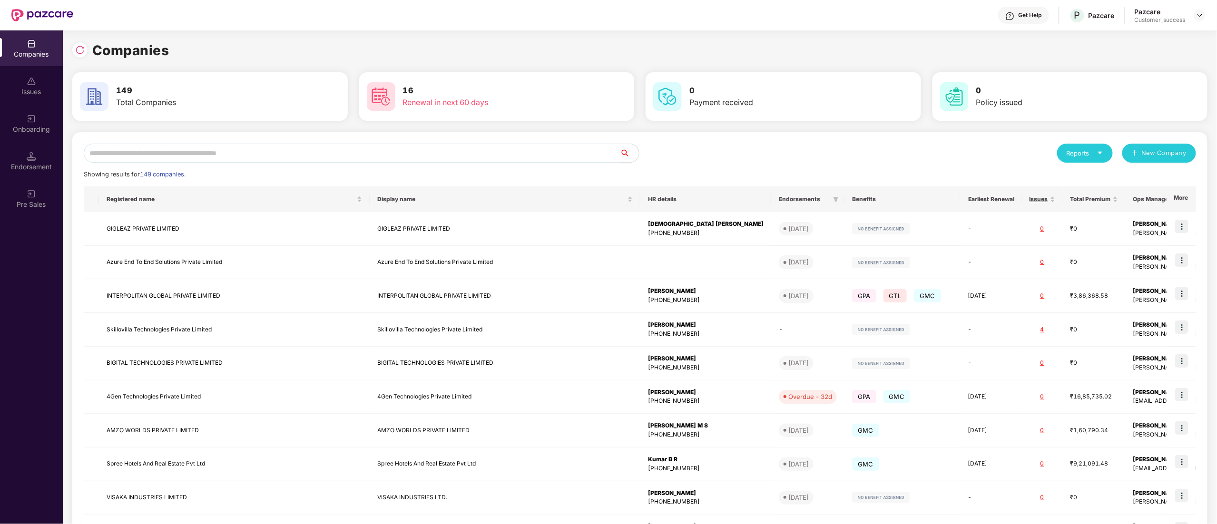
scroll to position [0, 0]
click at [180, 153] on input "text" at bounding box center [352, 153] width 536 height 19
paste input "******"
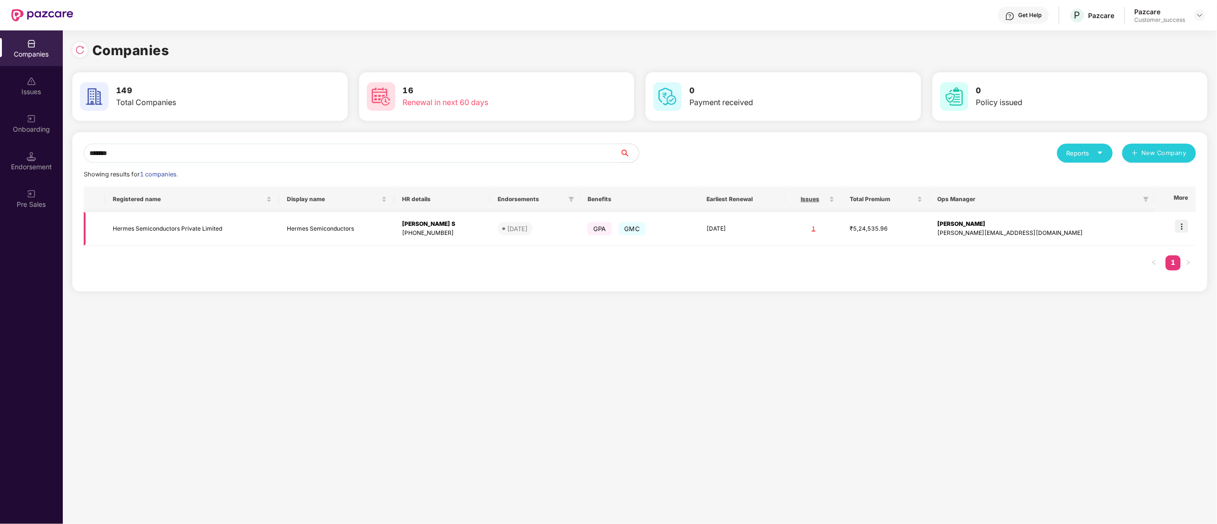
type input "******"
click at [1183, 225] on img at bounding box center [1181, 226] width 13 height 13
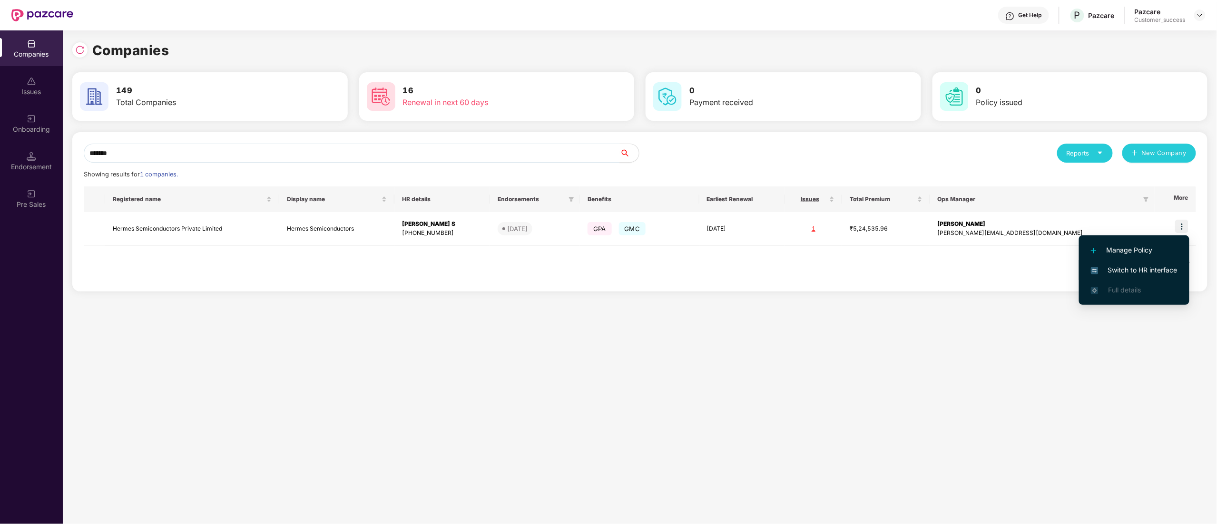
click at [1139, 268] on span "Switch to HR interface" at bounding box center [1134, 270] width 87 height 10
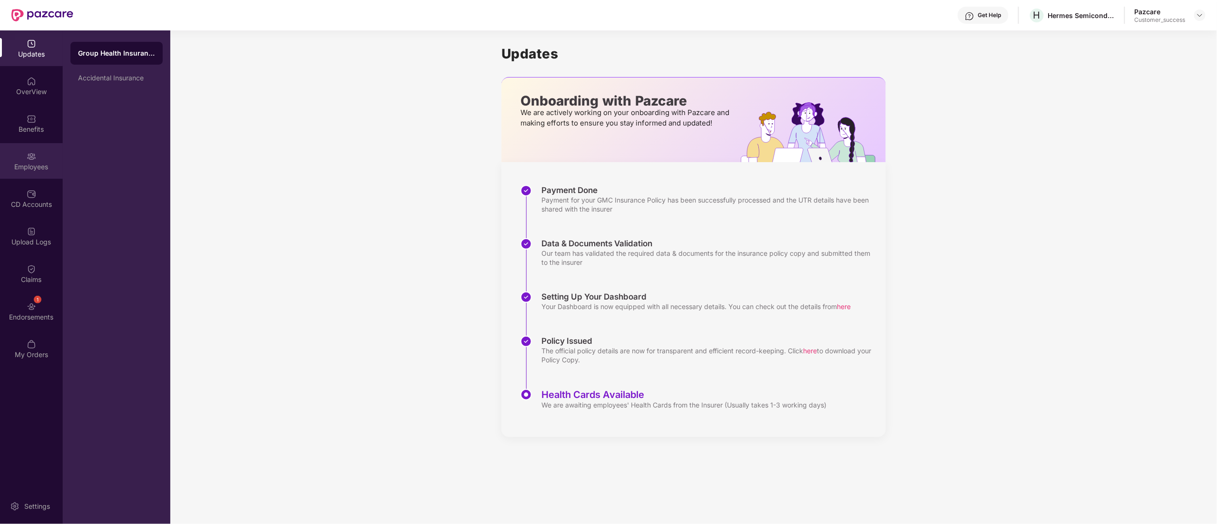
click at [21, 162] on div "Employees" at bounding box center [31, 167] width 63 height 10
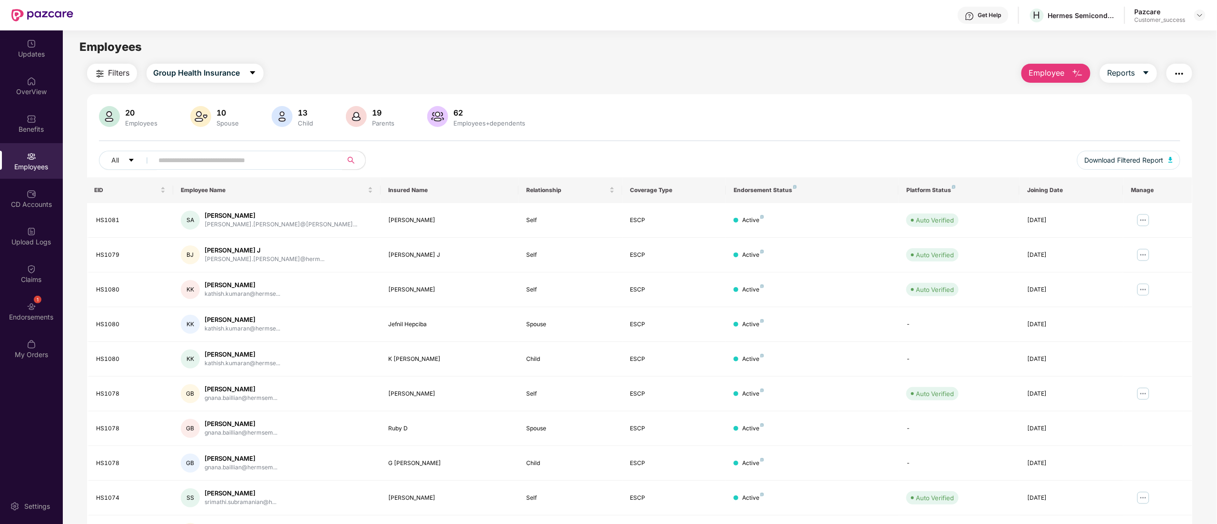
click at [988, 20] on div "Get Help" at bounding box center [983, 15] width 51 height 17
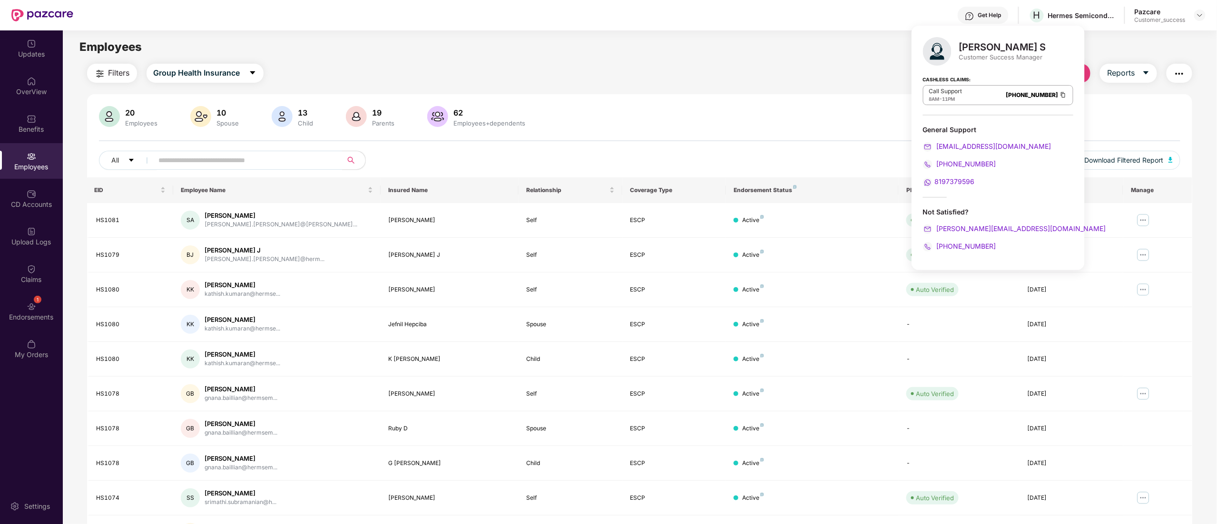
click at [649, 91] on div "Filters Group Health Insurance Employee Reports 20 Employees 10 Spouse 13 Child…" at bounding box center [639, 324] width 1105 height 521
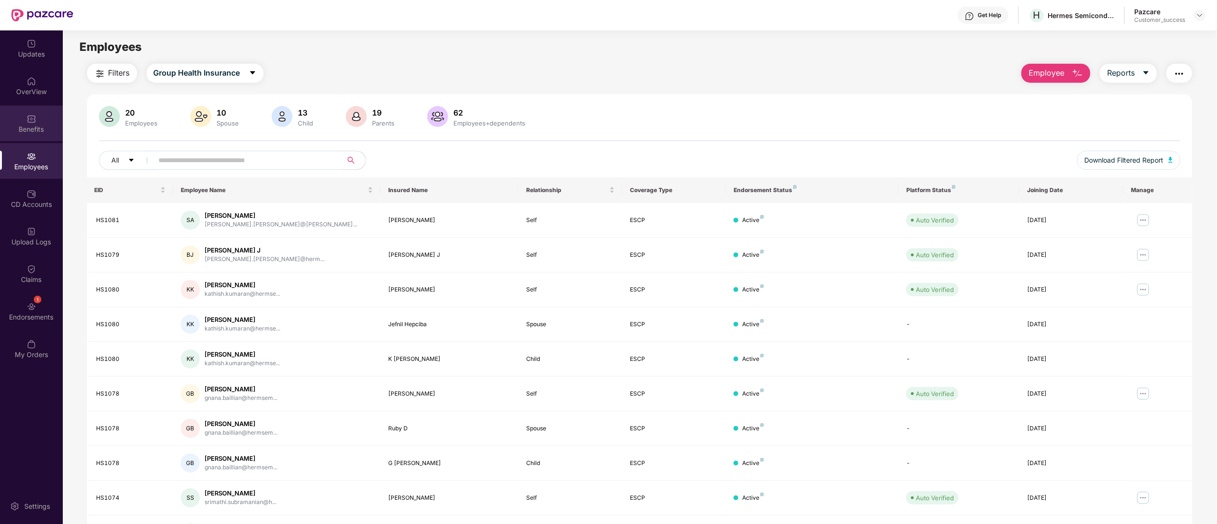
click at [33, 110] on div "Benefits" at bounding box center [31, 124] width 63 height 36
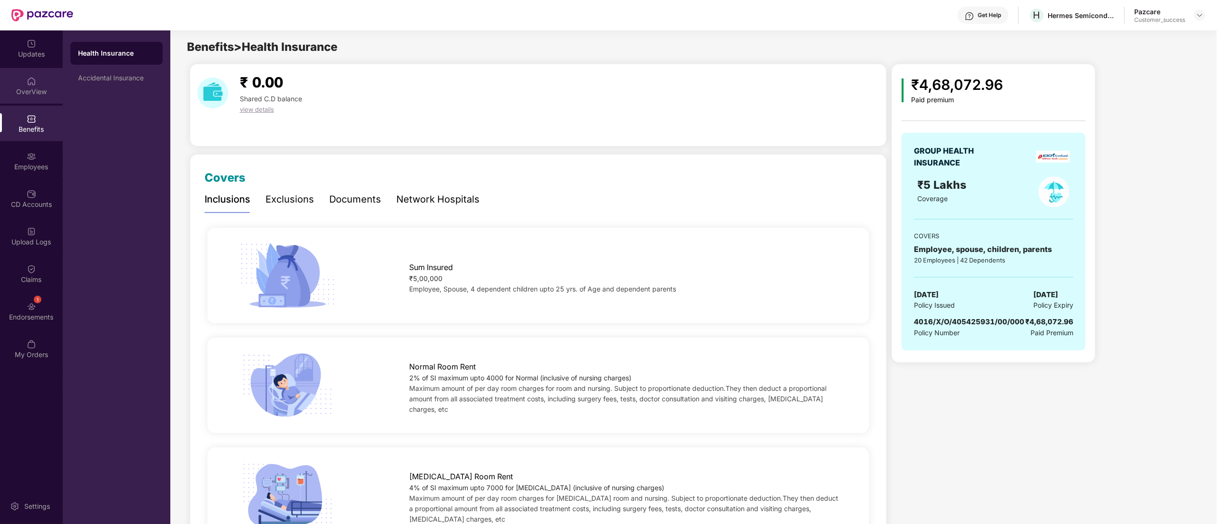
click at [21, 90] on div "OverView" at bounding box center [31, 92] width 63 height 10
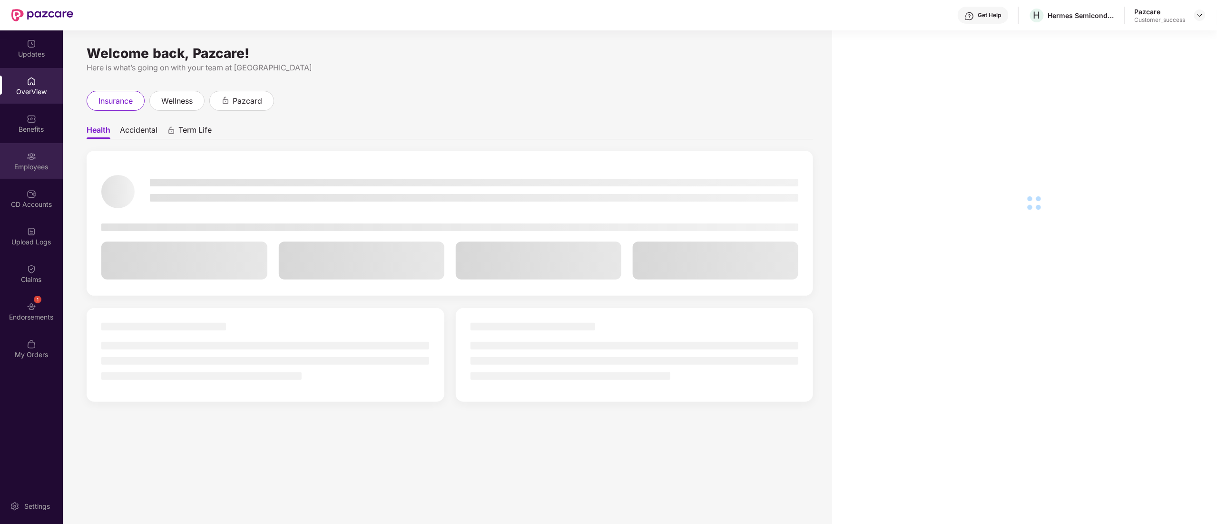
drag, startPoint x: 35, startPoint y: 156, endPoint x: 33, endPoint y: 167, distance: 11.1
click at [33, 167] on div "Employees" at bounding box center [31, 167] width 63 height 10
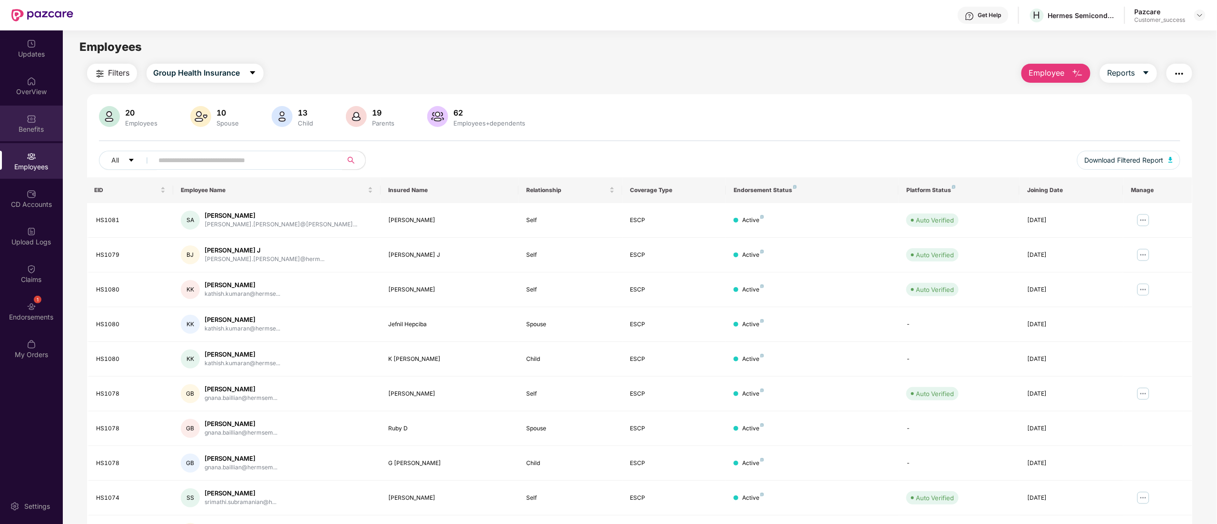
click at [29, 125] on div "Benefits" at bounding box center [31, 130] width 63 height 10
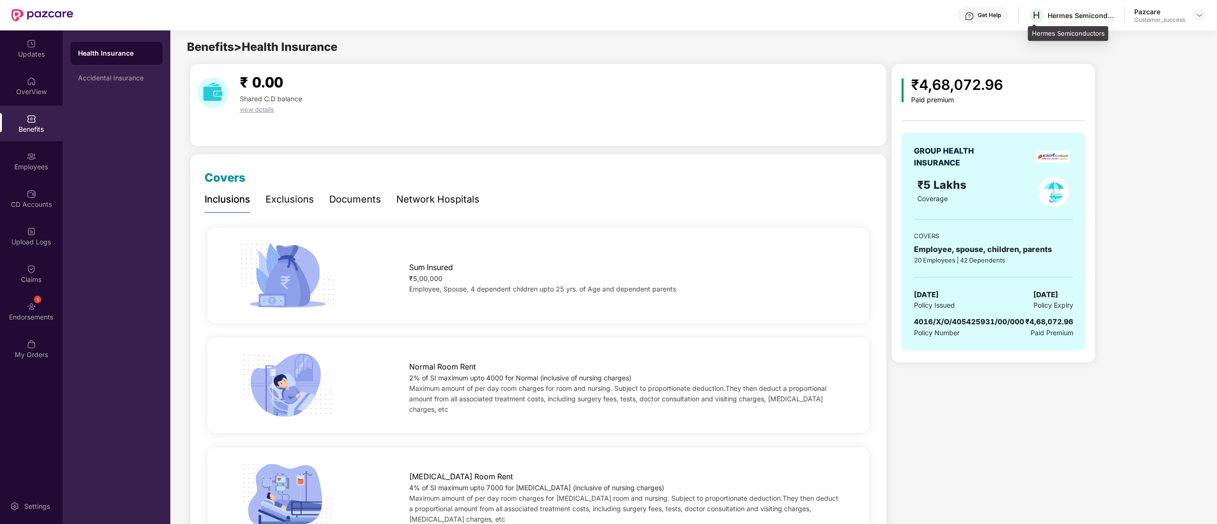
click at [1060, 15] on div "Hermes Semiconductors" at bounding box center [1081, 15] width 67 height 9
click at [341, 191] on div "Documents" at bounding box center [355, 199] width 52 height 26
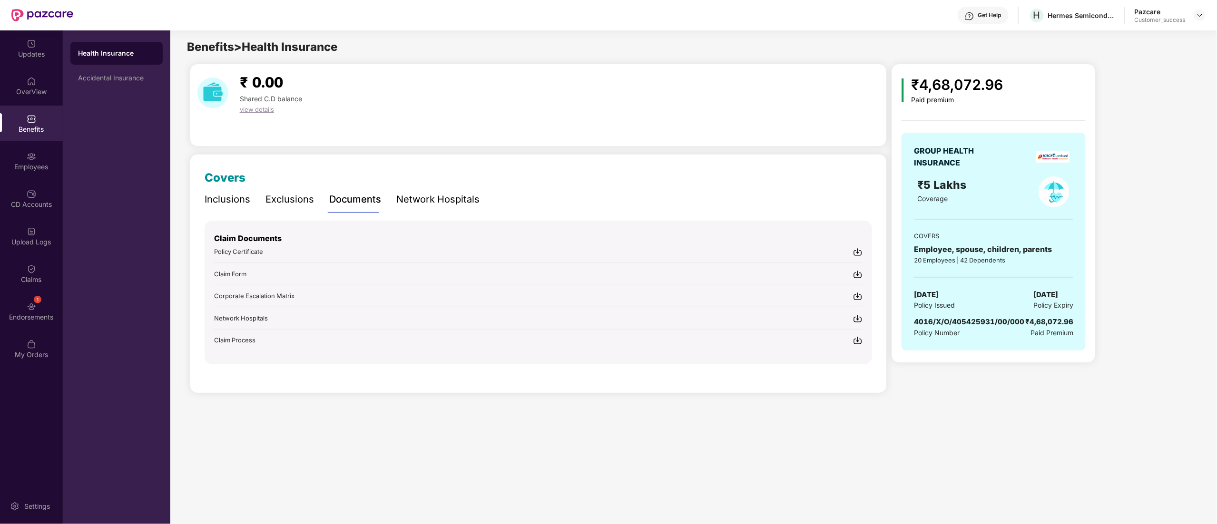
click at [860, 344] on img at bounding box center [858, 341] width 10 height 10
click at [861, 250] on img at bounding box center [858, 252] width 10 height 10
click at [108, 77] on div "Accidental Insurance" at bounding box center [116, 78] width 77 height 8
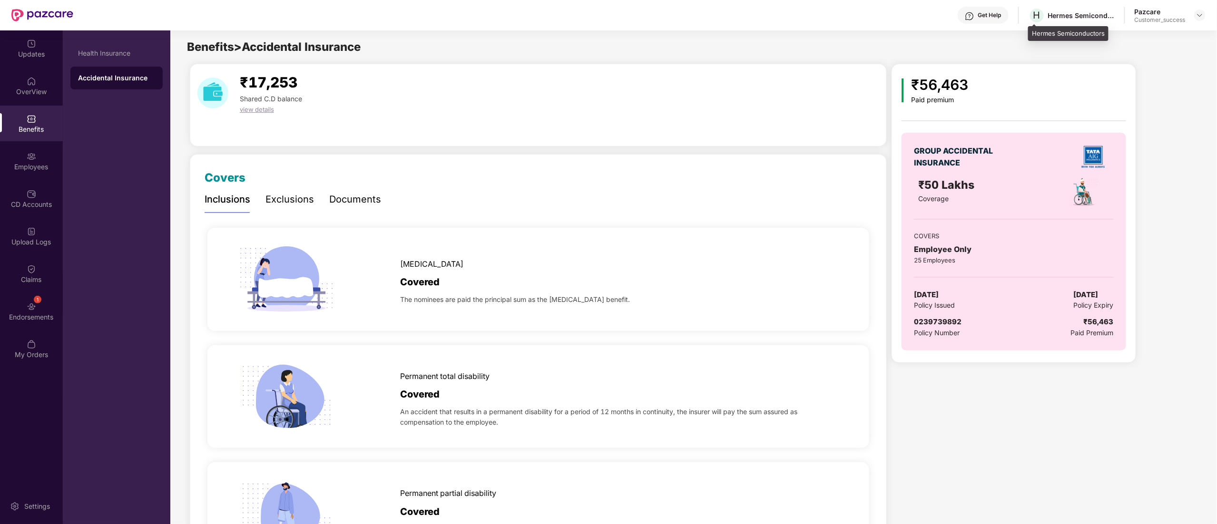
click at [1034, 29] on div "Hermes Semiconductors" at bounding box center [1068, 33] width 80 height 15
copy div "Hermes"
click at [28, 128] on div "Benefits" at bounding box center [31, 130] width 63 height 10
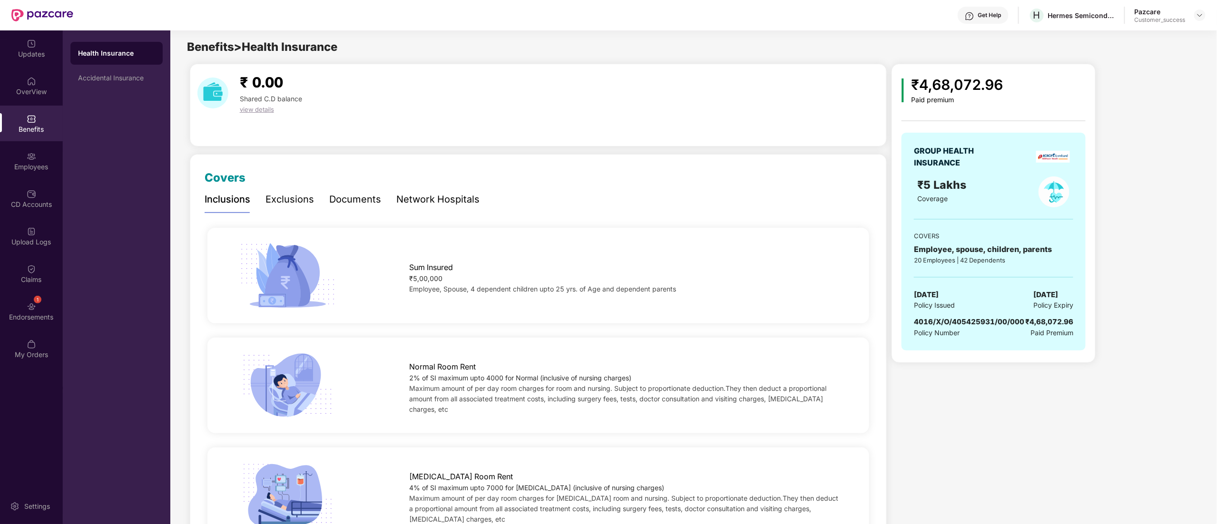
click at [296, 204] on div "Exclusions" at bounding box center [289, 199] width 49 height 15
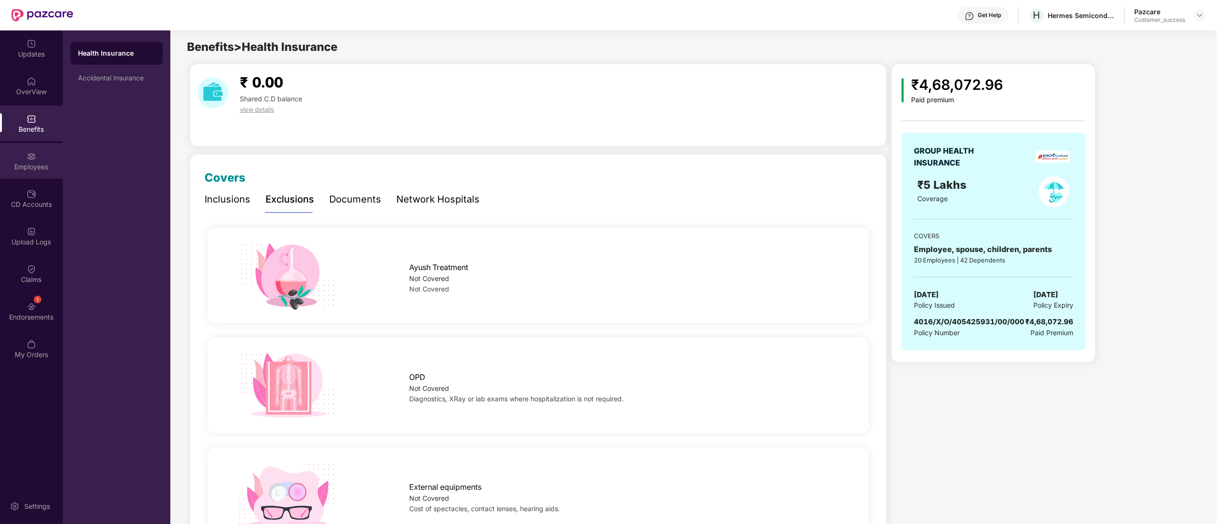
click at [52, 154] on div "Employees" at bounding box center [31, 161] width 63 height 36
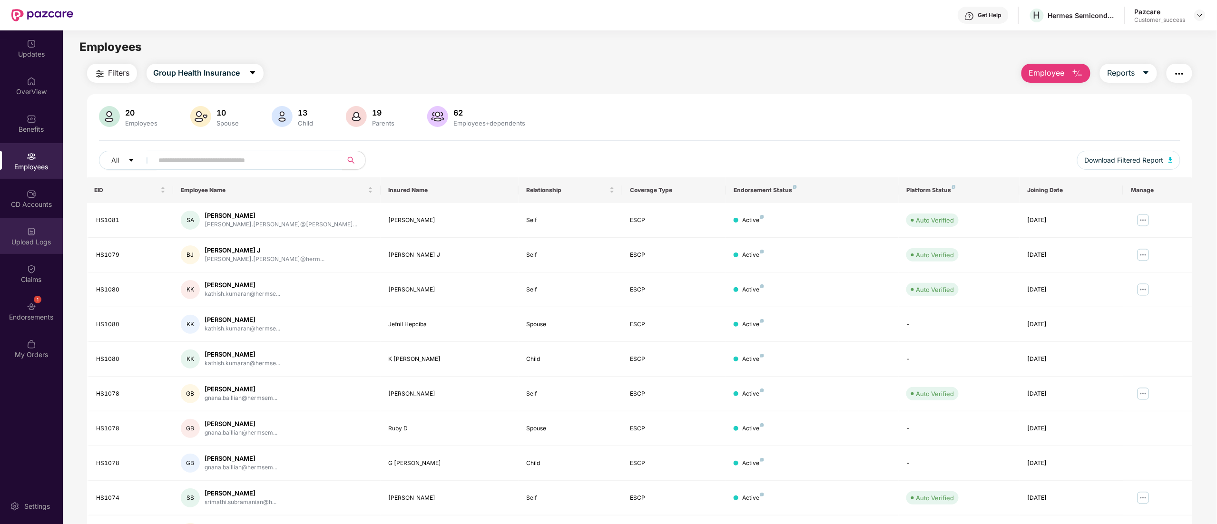
click at [10, 220] on div "Upload Logs" at bounding box center [31, 236] width 63 height 36
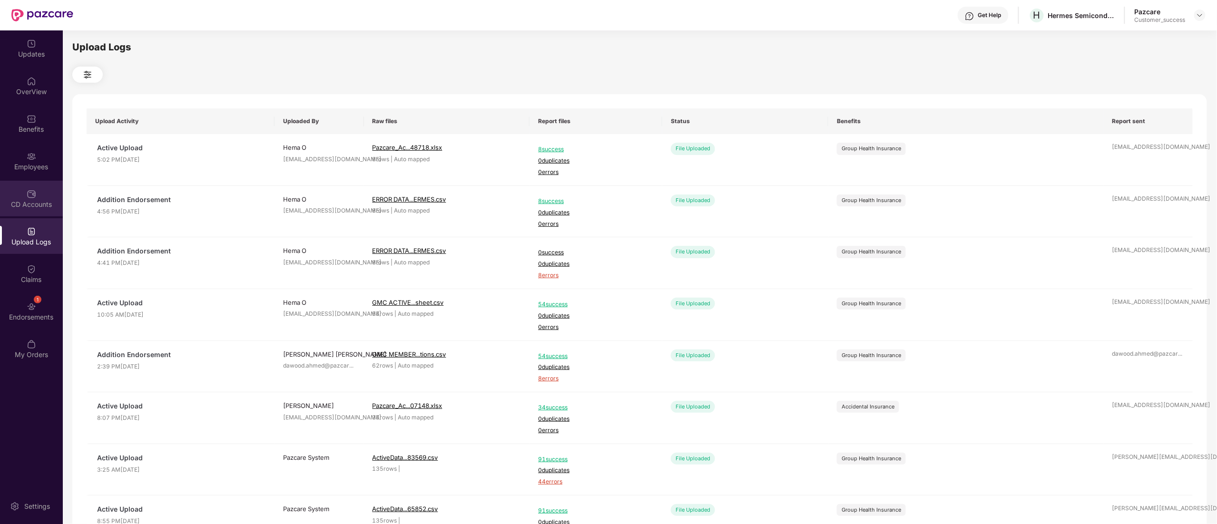
click at [18, 203] on div "CD Accounts" at bounding box center [31, 205] width 63 height 10
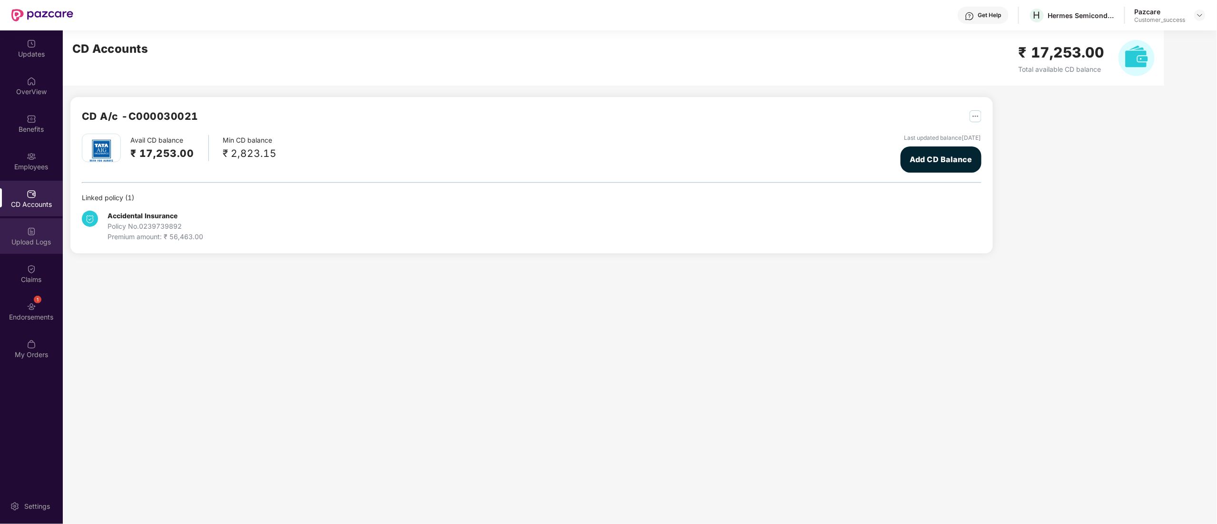
click at [21, 235] on div "Upload Logs" at bounding box center [31, 236] width 63 height 36
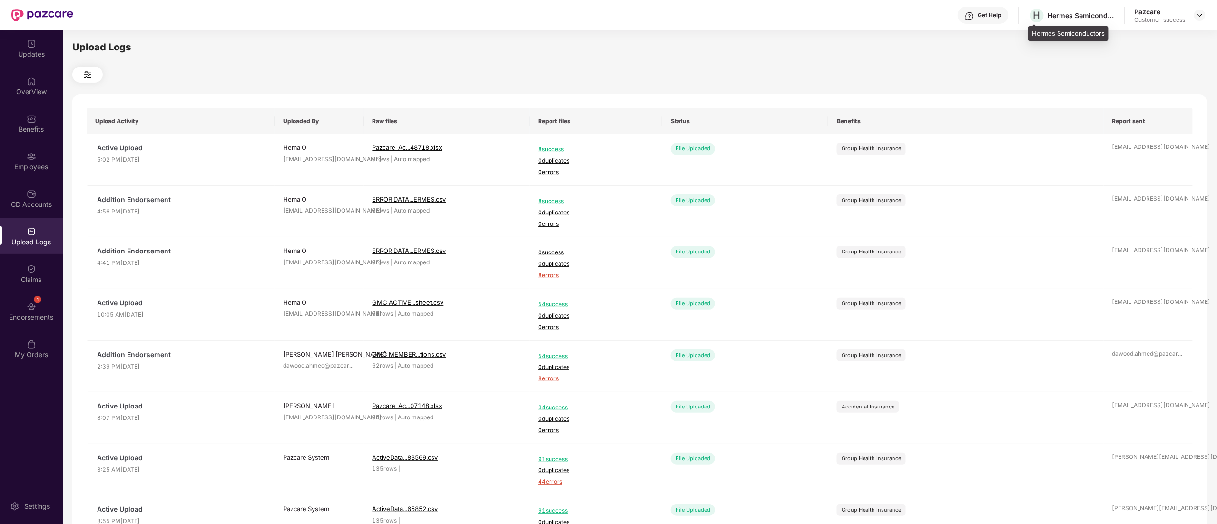
click at [1062, 15] on div "Hermes Semiconductors" at bounding box center [1081, 15] width 67 height 9
copy div "Hermes"
click at [40, 83] on div "OverView" at bounding box center [31, 86] width 63 height 36
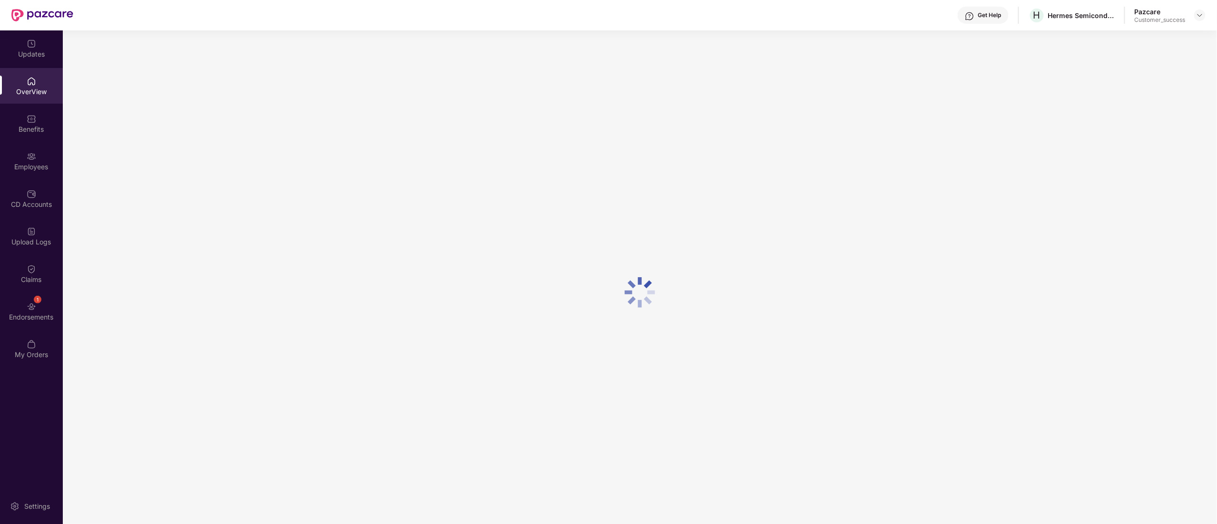
click at [28, 126] on div "Benefits" at bounding box center [31, 130] width 63 height 10
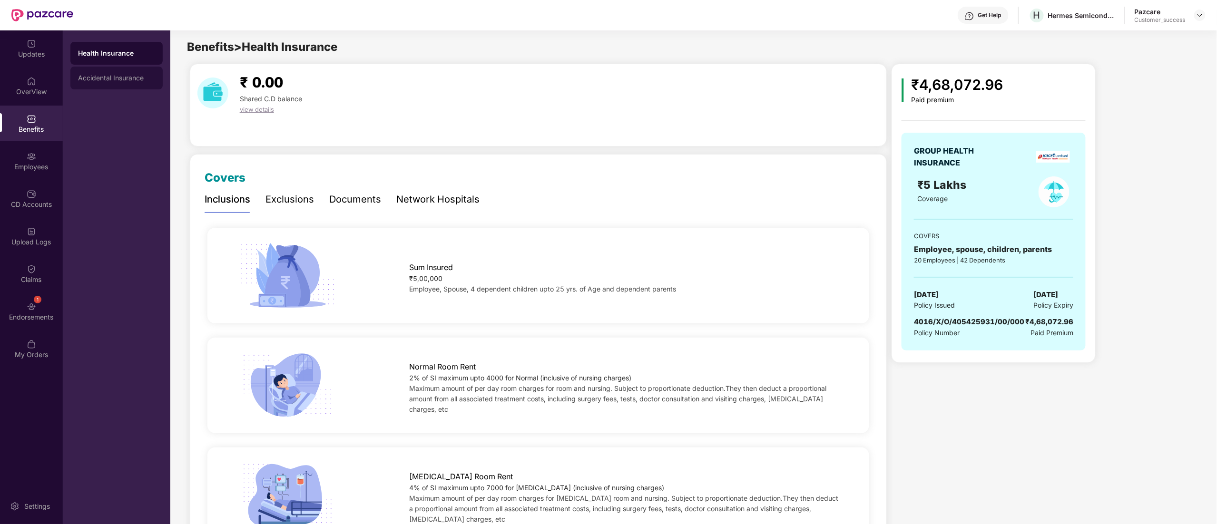
click at [88, 79] on div "Accidental Insurance" at bounding box center [116, 78] width 77 height 8
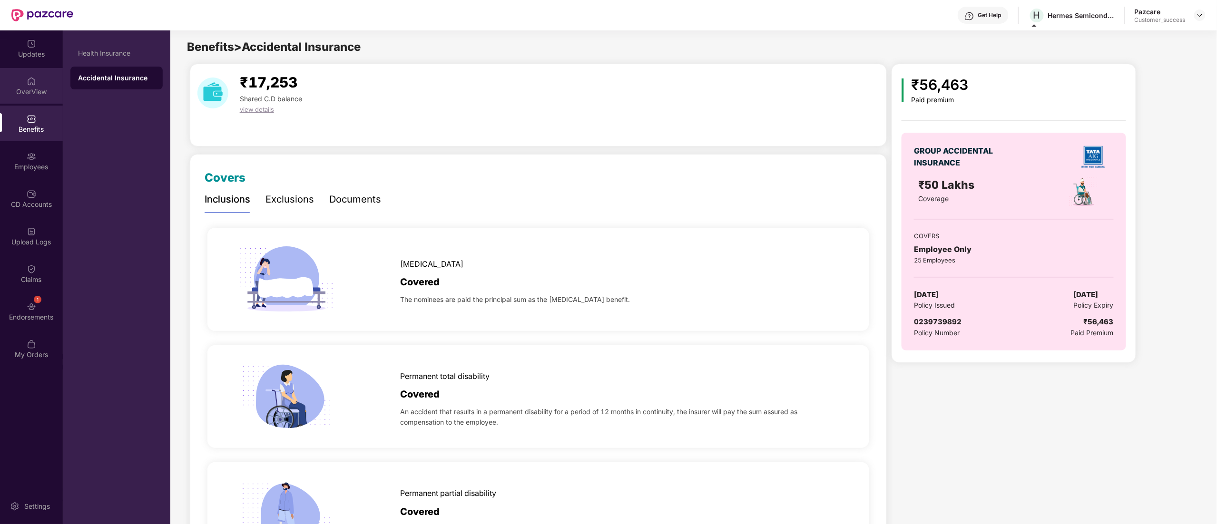
click at [24, 93] on div "OverView" at bounding box center [31, 92] width 63 height 10
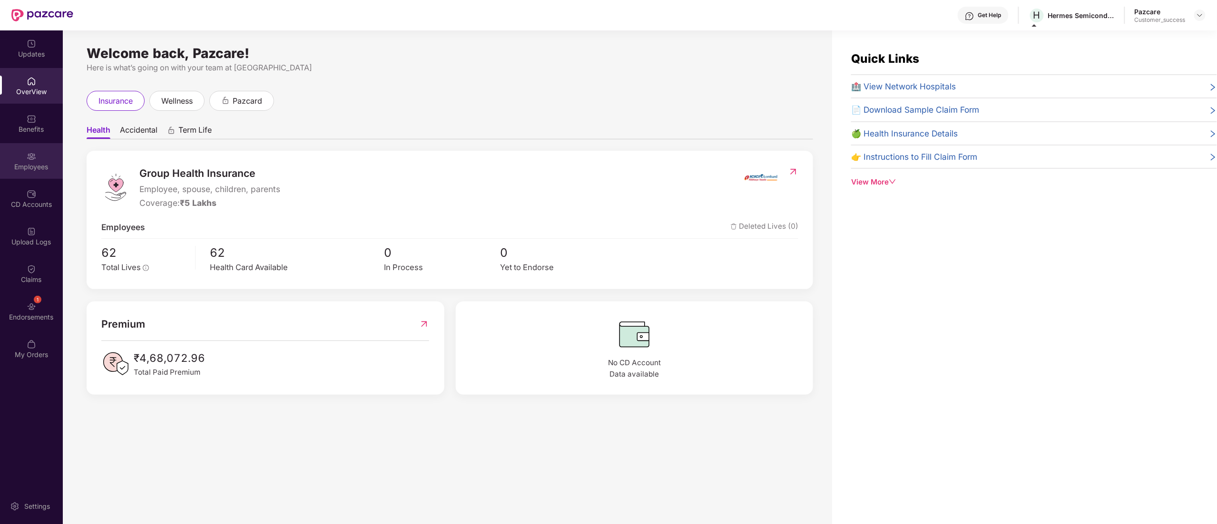
click at [24, 166] on div "Employees" at bounding box center [31, 167] width 63 height 10
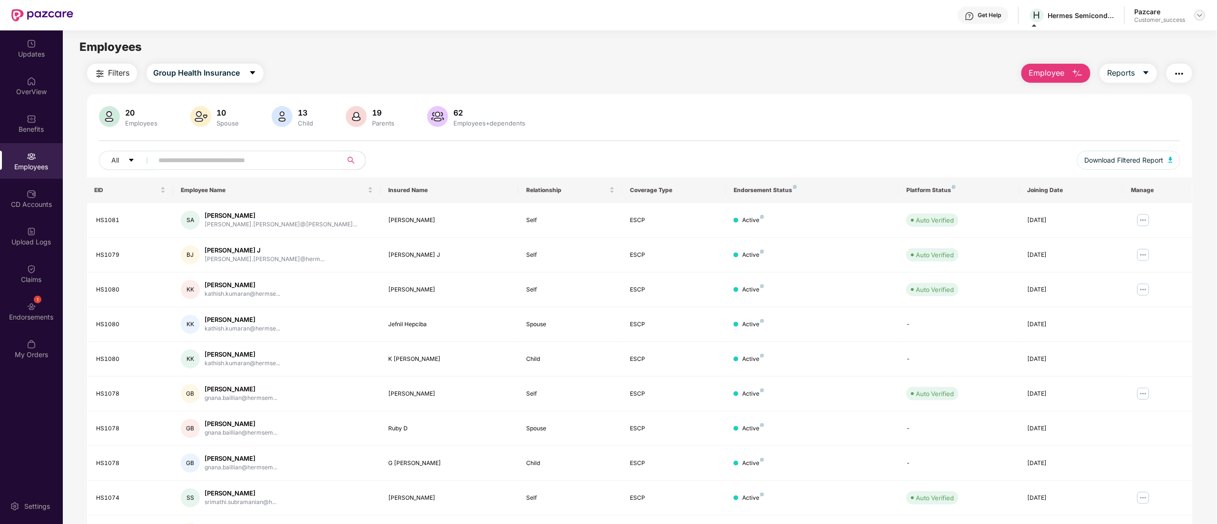
click at [1202, 13] on img at bounding box center [1200, 15] width 8 height 8
click at [1138, 36] on div "Switch to partner view" at bounding box center [1155, 38] width 124 height 19
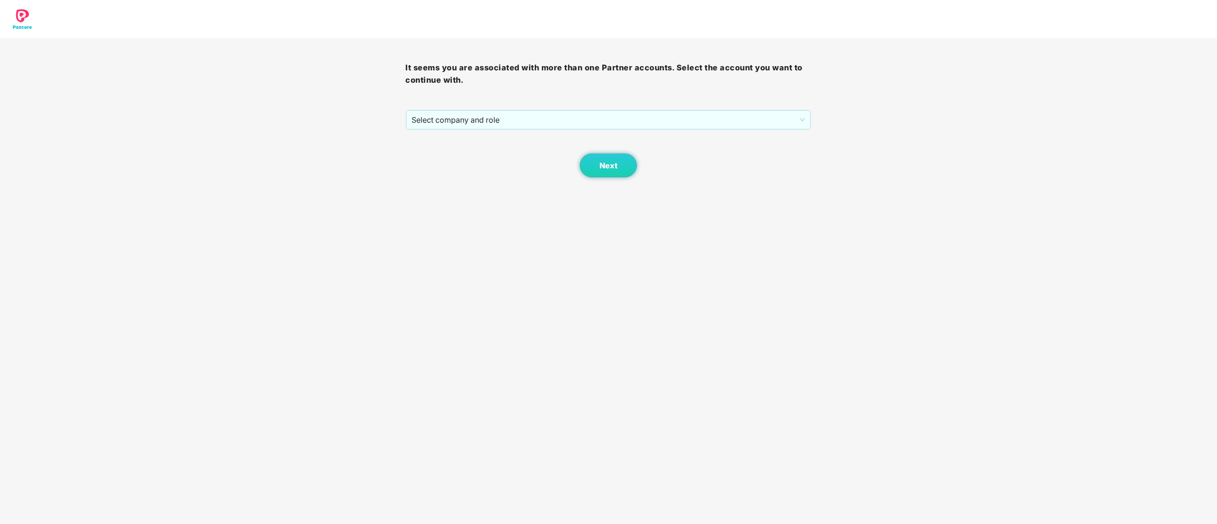
click at [504, 133] on div "Next" at bounding box center [609, 154] width 406 height 48
click at [499, 121] on span "Select company and role" at bounding box center [608, 120] width 393 height 18
click at [472, 152] on div "Pazcare - CUSTOMER_SUCCESS" at bounding box center [609, 154] width 394 height 10
click at [602, 170] on span "Next" at bounding box center [608, 165] width 18 height 9
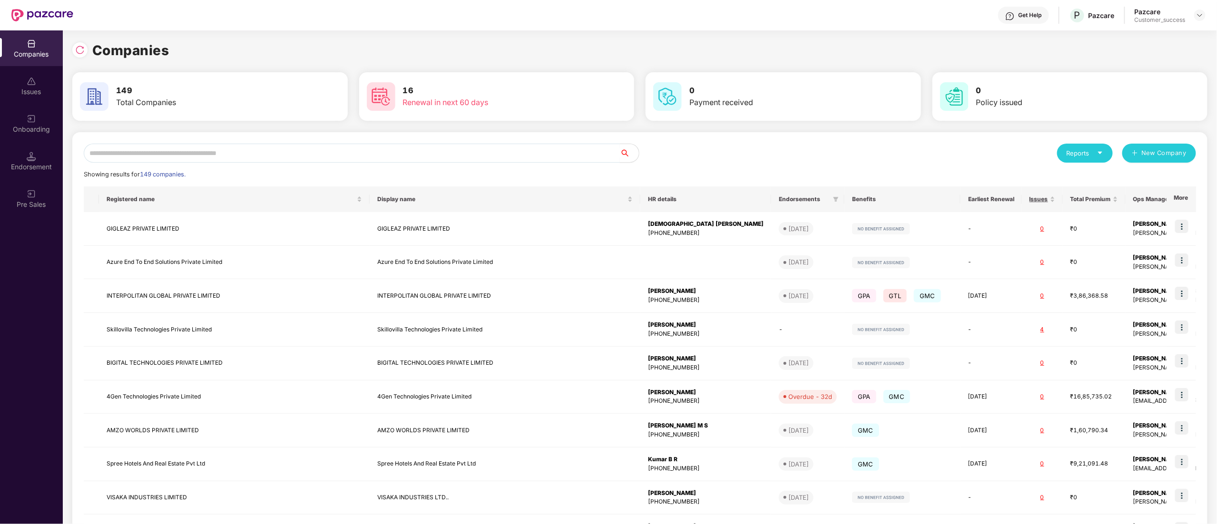
click at [317, 156] on input "text" at bounding box center [352, 153] width 536 height 19
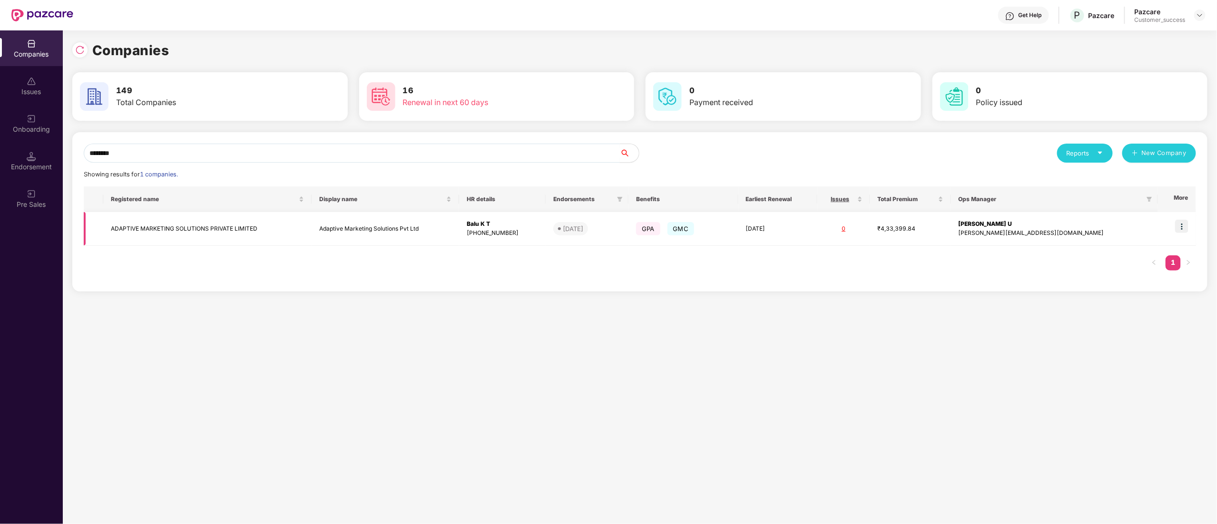
type input "********"
click at [1182, 228] on img at bounding box center [1181, 226] width 13 height 13
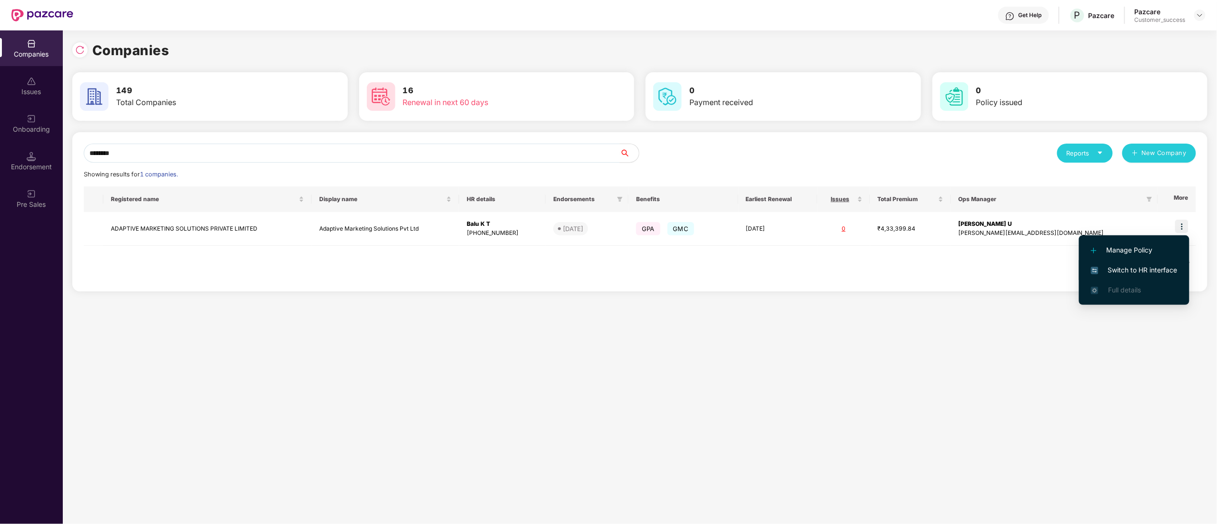
click at [1146, 269] on span "Switch to HR interface" at bounding box center [1134, 270] width 87 height 10
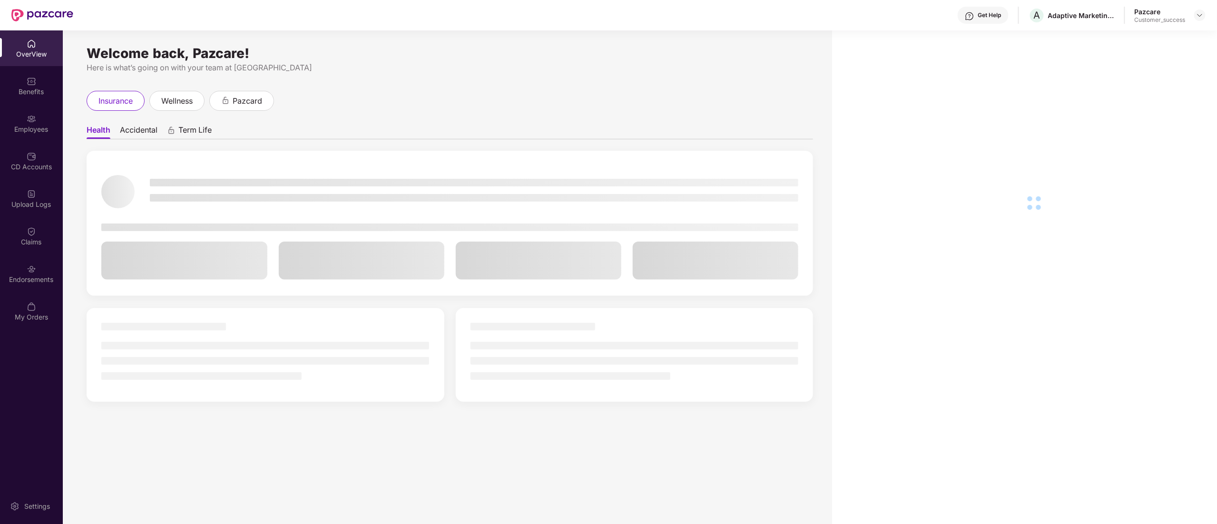
click at [27, 130] on div "Employees" at bounding box center [31, 130] width 63 height 10
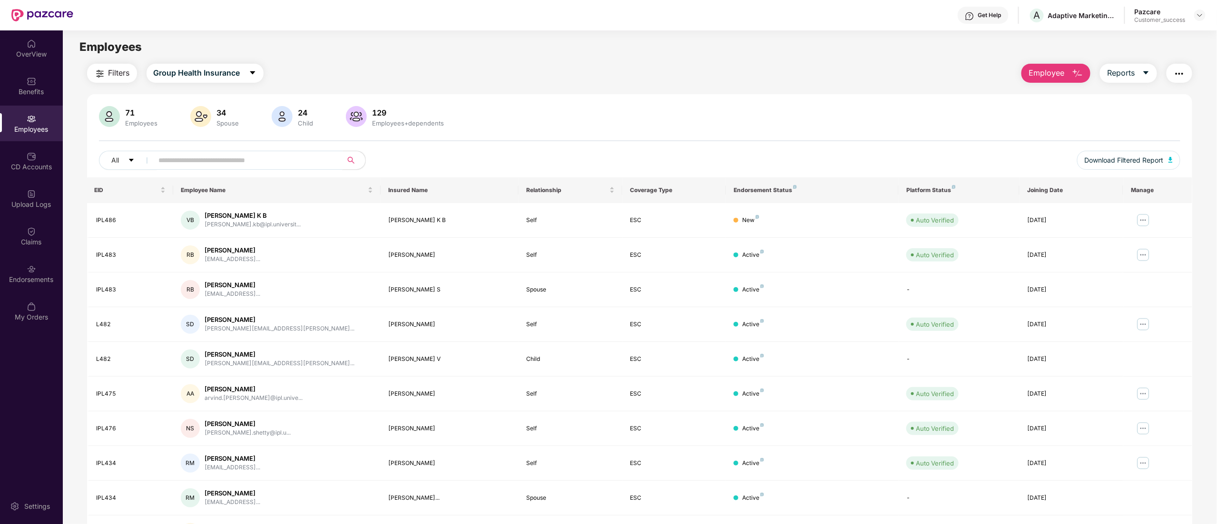
click at [185, 160] on input "text" at bounding box center [244, 160] width 171 height 14
click at [105, 75] on img "button" at bounding box center [99, 73] width 11 height 11
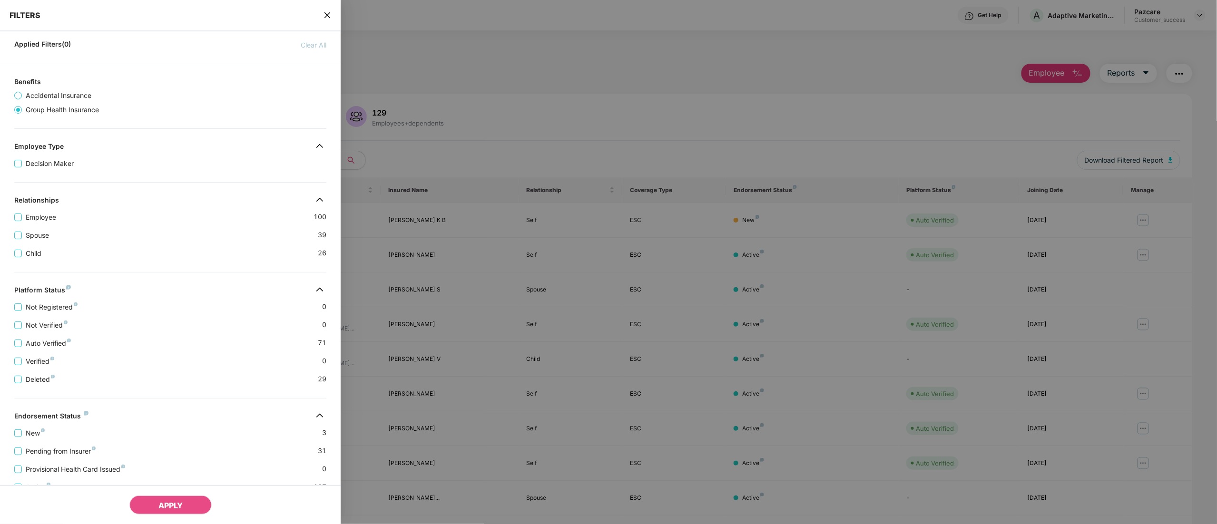
scroll to position [103, 0]
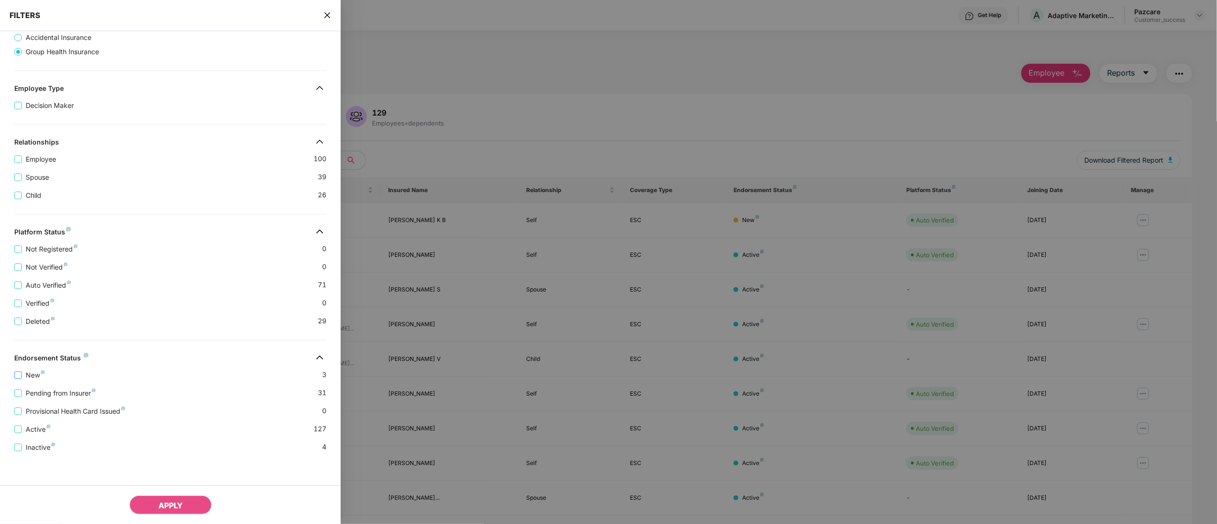
click at [29, 370] on span "New" at bounding box center [35, 375] width 27 height 10
drag, startPoint x: 174, startPoint y: 508, endPoint x: 179, endPoint y: 518, distance: 11.5
click at [174, 508] on span "APPLY" at bounding box center [170, 506] width 24 height 10
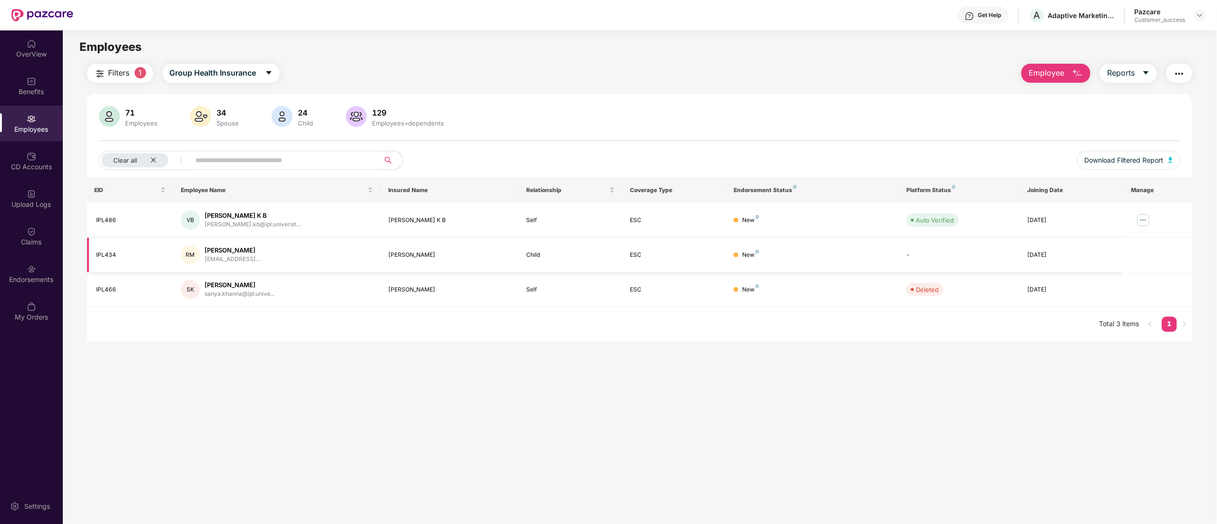
click at [394, 251] on div "[PERSON_NAME]" at bounding box center [449, 255] width 123 height 9
click at [39, 243] on div "Claims" at bounding box center [31, 242] width 63 height 10
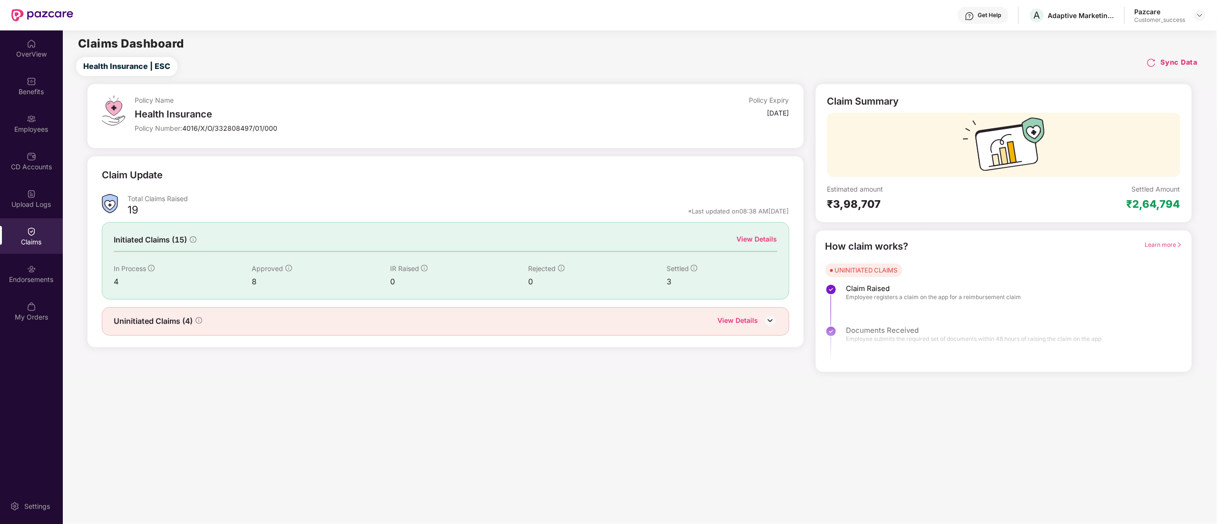
click at [749, 235] on div "View Details" at bounding box center [757, 239] width 40 height 10
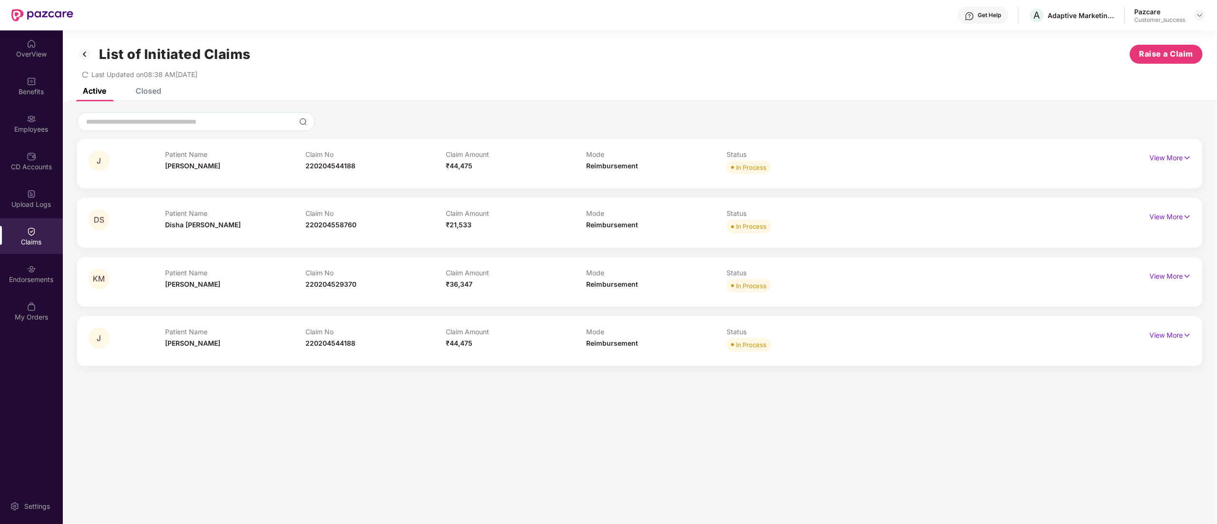
click at [142, 94] on div "Closed" at bounding box center [149, 91] width 26 height 10
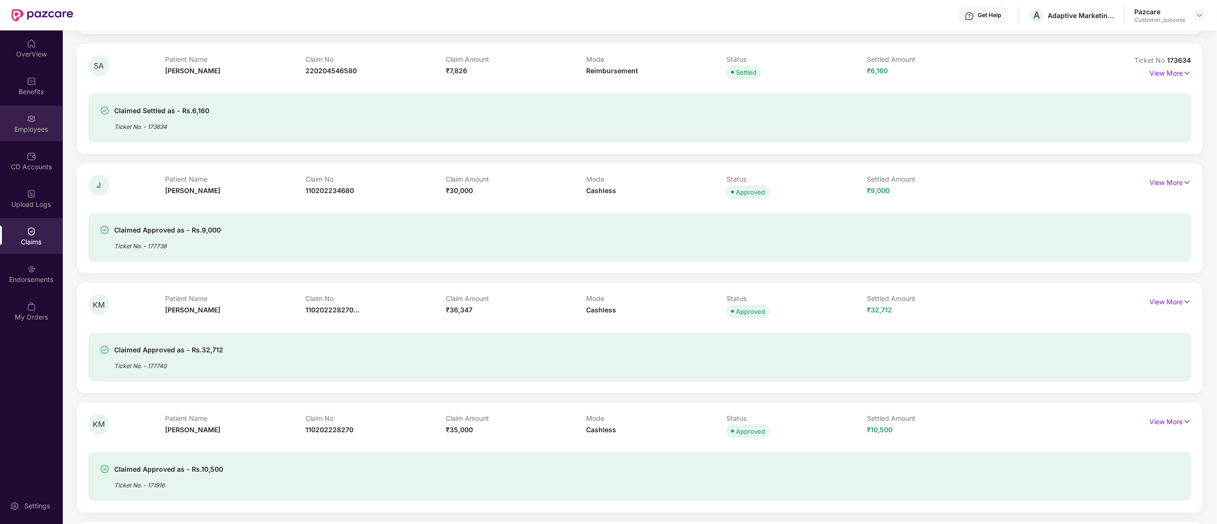
scroll to position [0, 0]
